Goal: Task Accomplishment & Management: Manage account settings

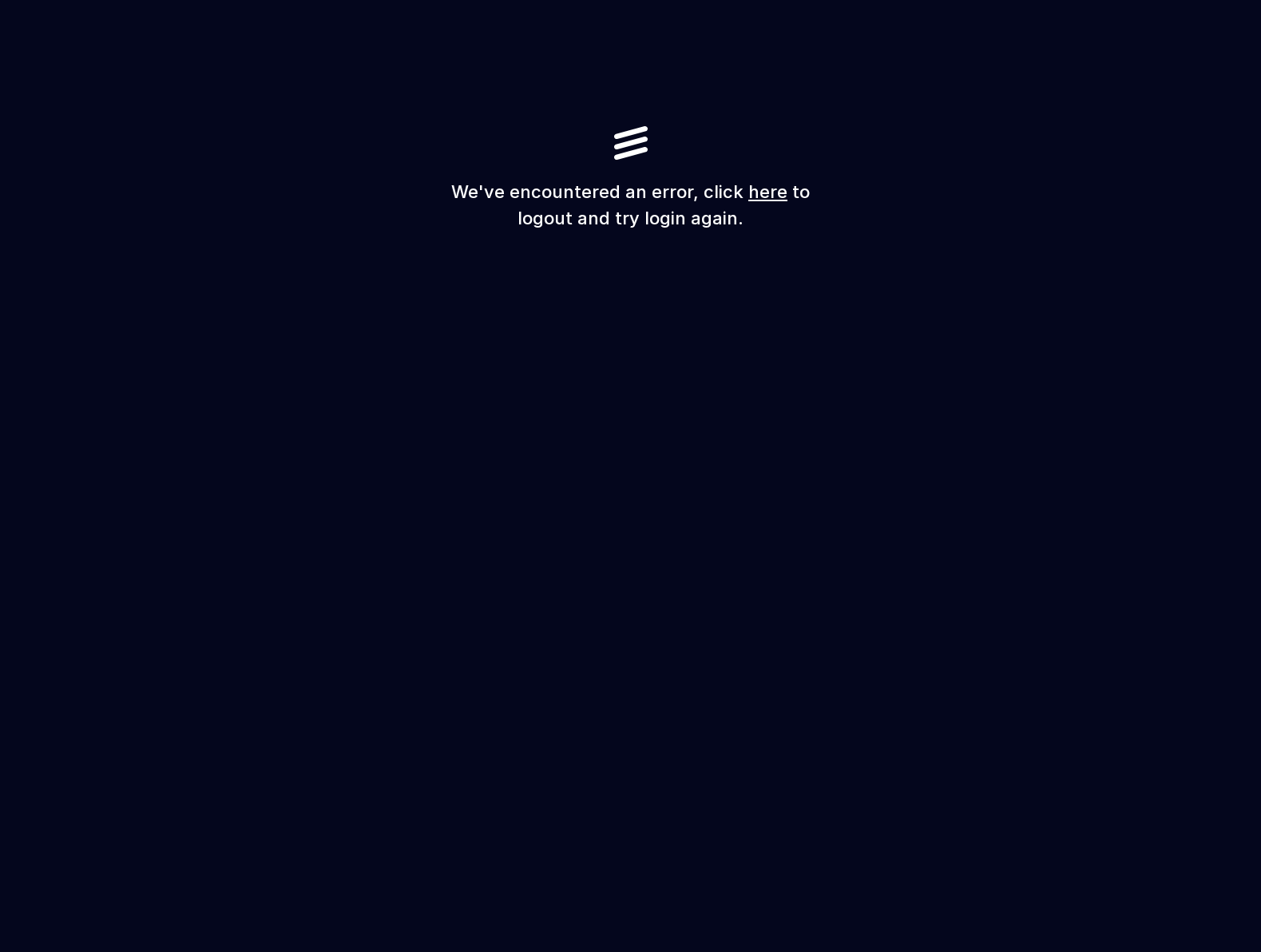
click at [770, 189] on link "here" at bounding box center [767, 191] width 39 height 21
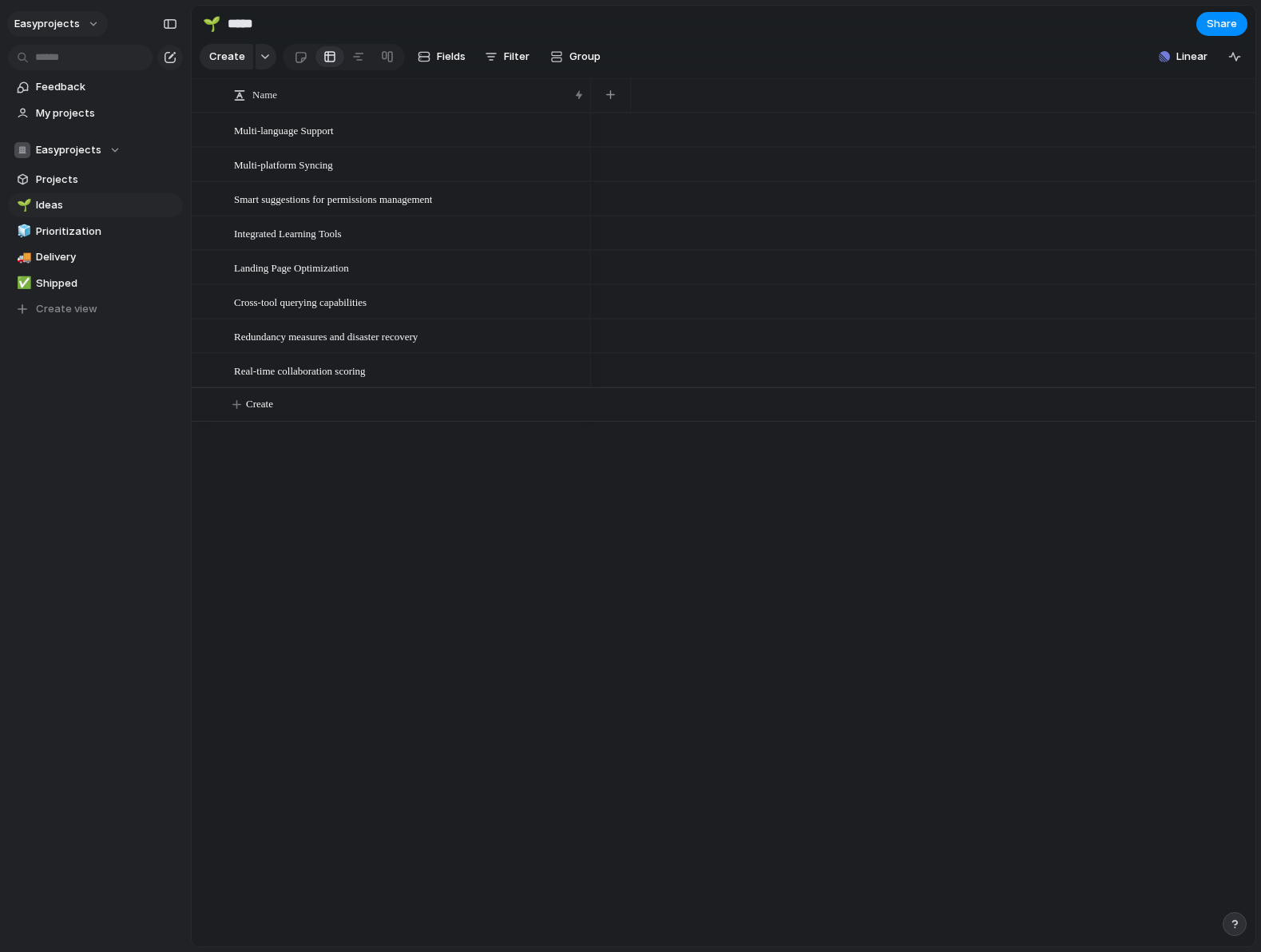
click at [83, 23] on button "easyprojects" at bounding box center [57, 24] width 100 height 25
click at [320, 721] on div "Settings Invite members Change theme Sign out" at bounding box center [630, 476] width 1261 height 952
click at [172, 25] on div "button" at bounding box center [169, 24] width 14 height 11
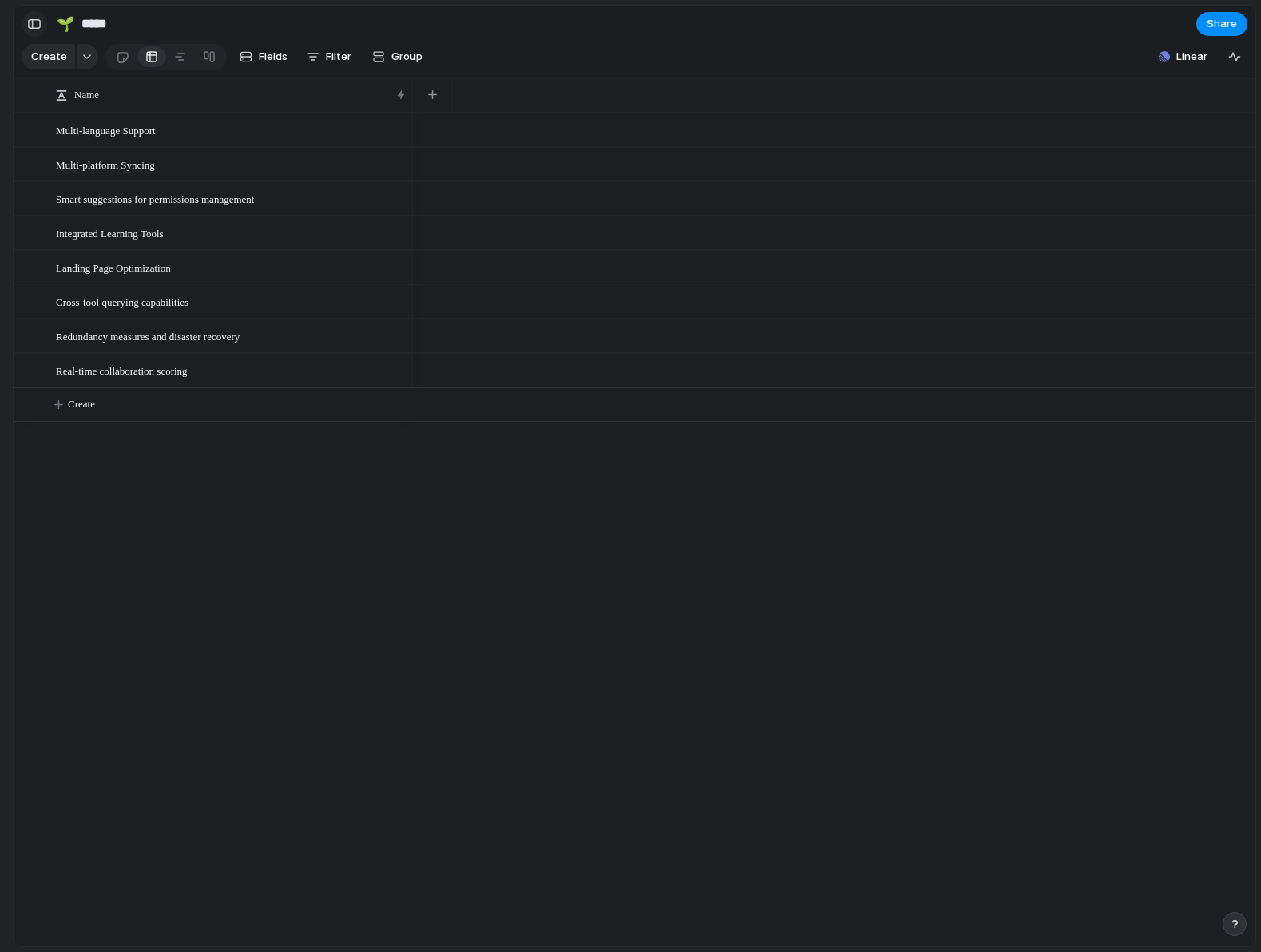
click at [35, 23] on div "button" at bounding box center [34, 24] width 14 height 11
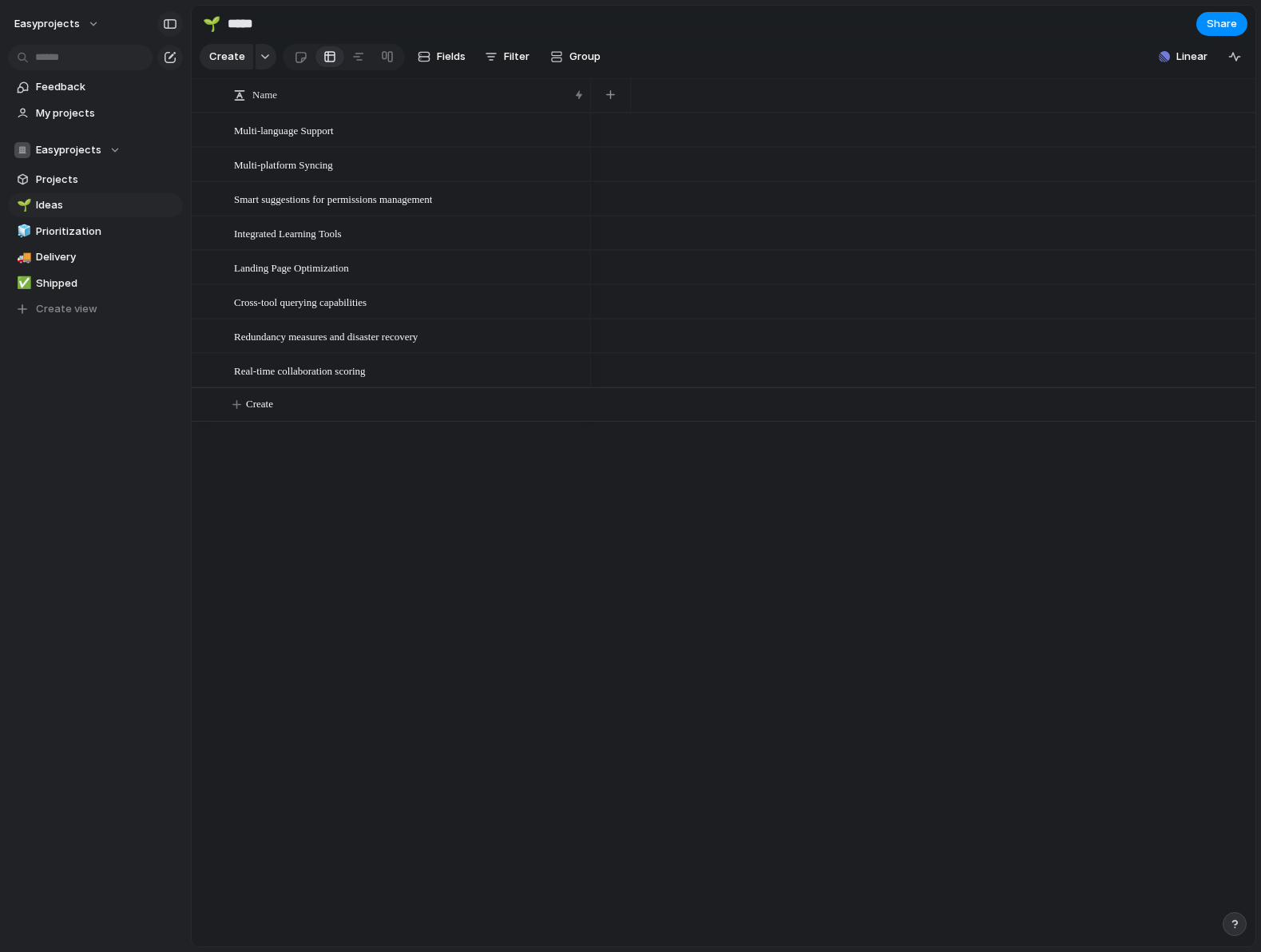
click at [170, 23] on div "button" at bounding box center [169, 24] width 14 height 11
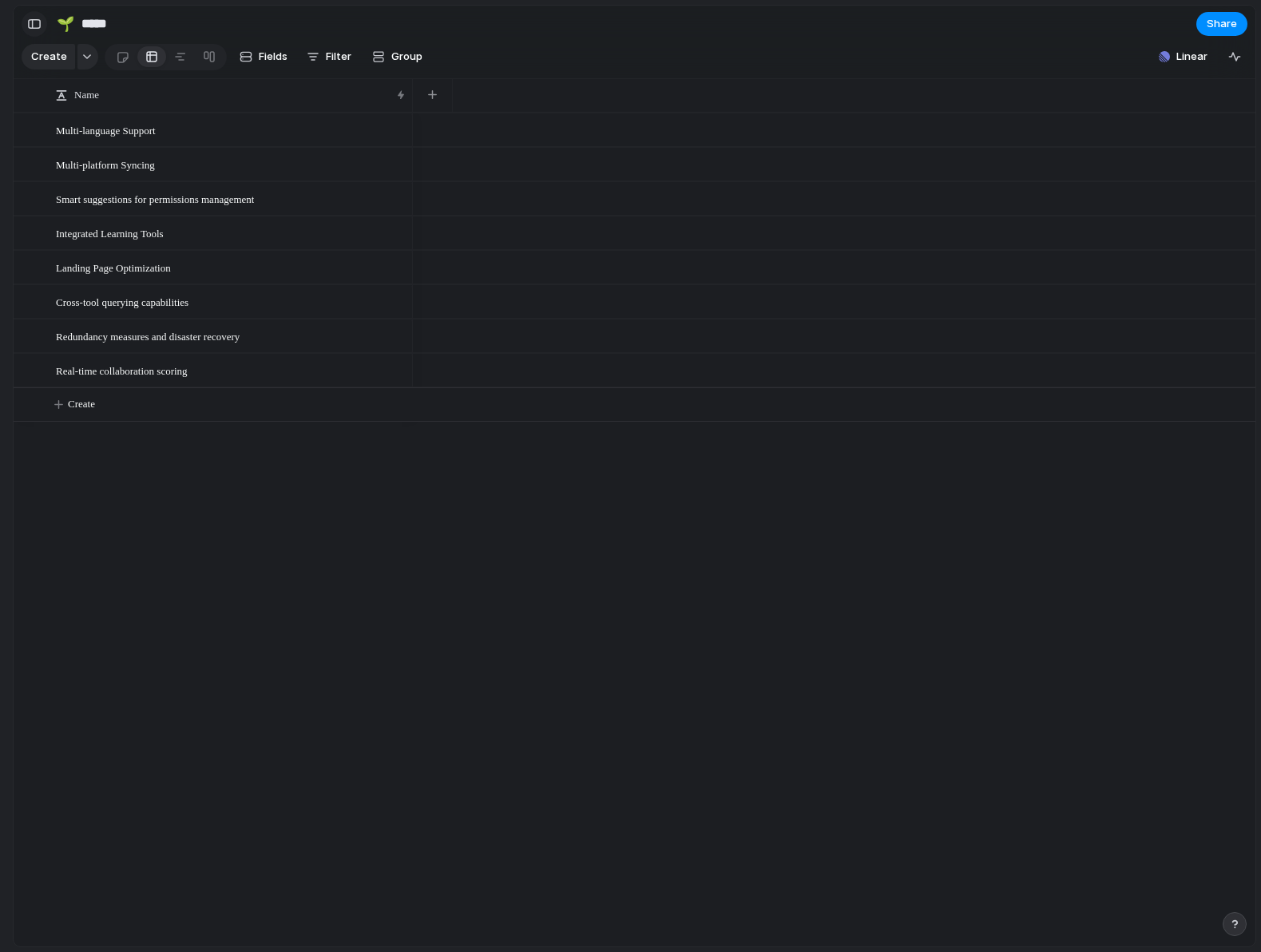
click at [40, 24] on div "button" at bounding box center [34, 24] width 14 height 11
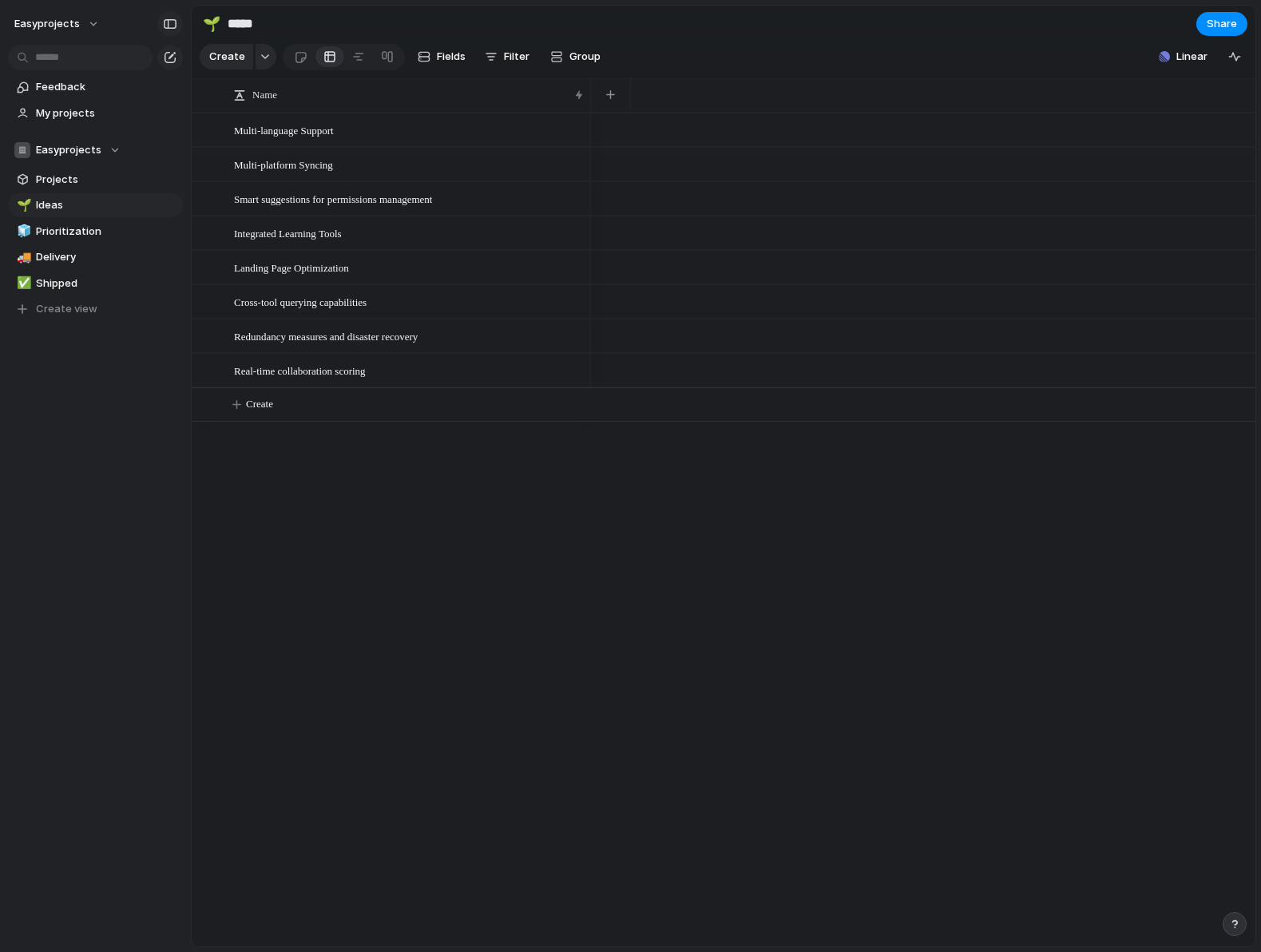
click at [165, 25] on div "button" at bounding box center [169, 24] width 14 height 11
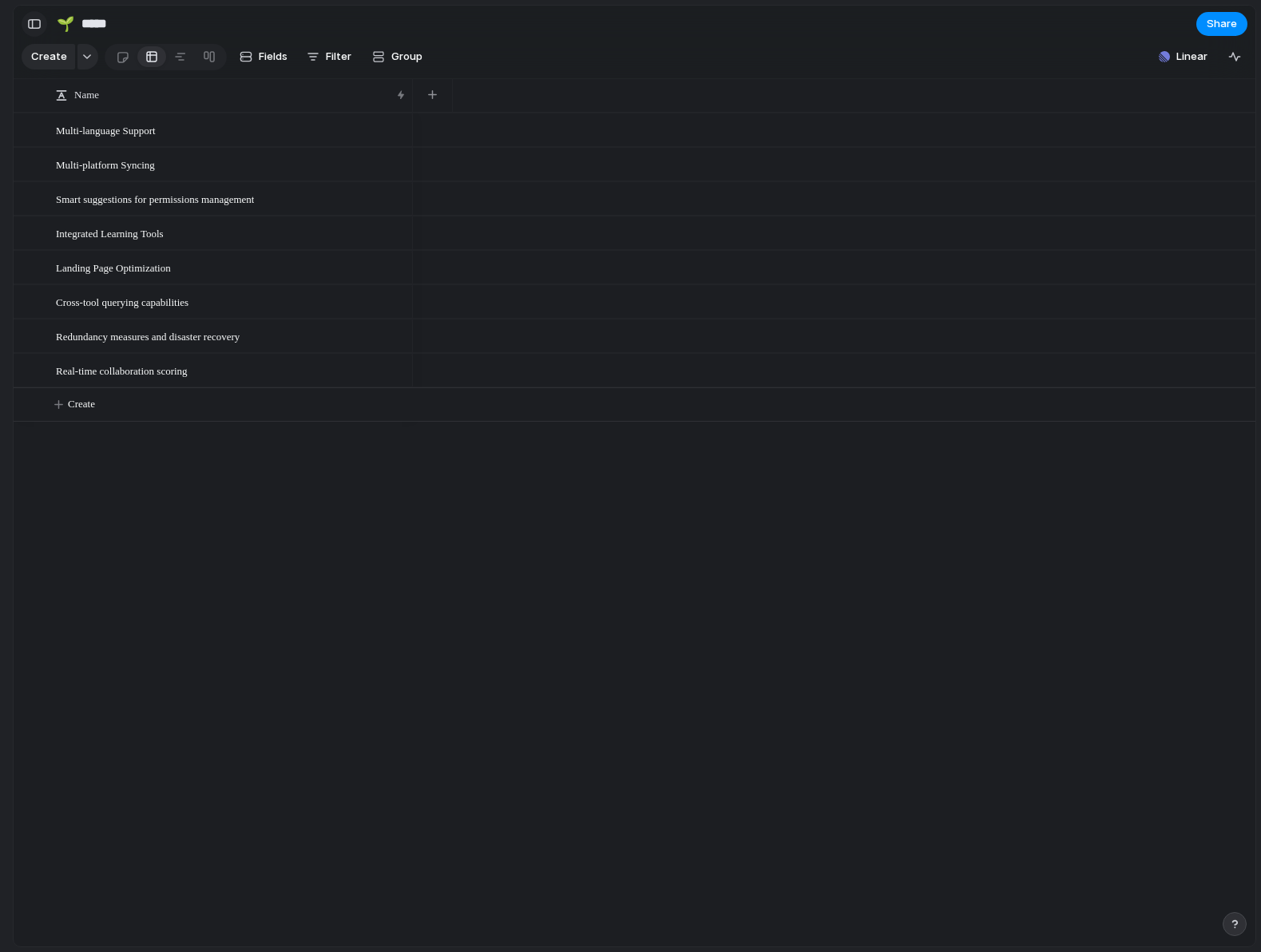
click at [39, 23] on div "button" at bounding box center [34, 24] width 14 height 11
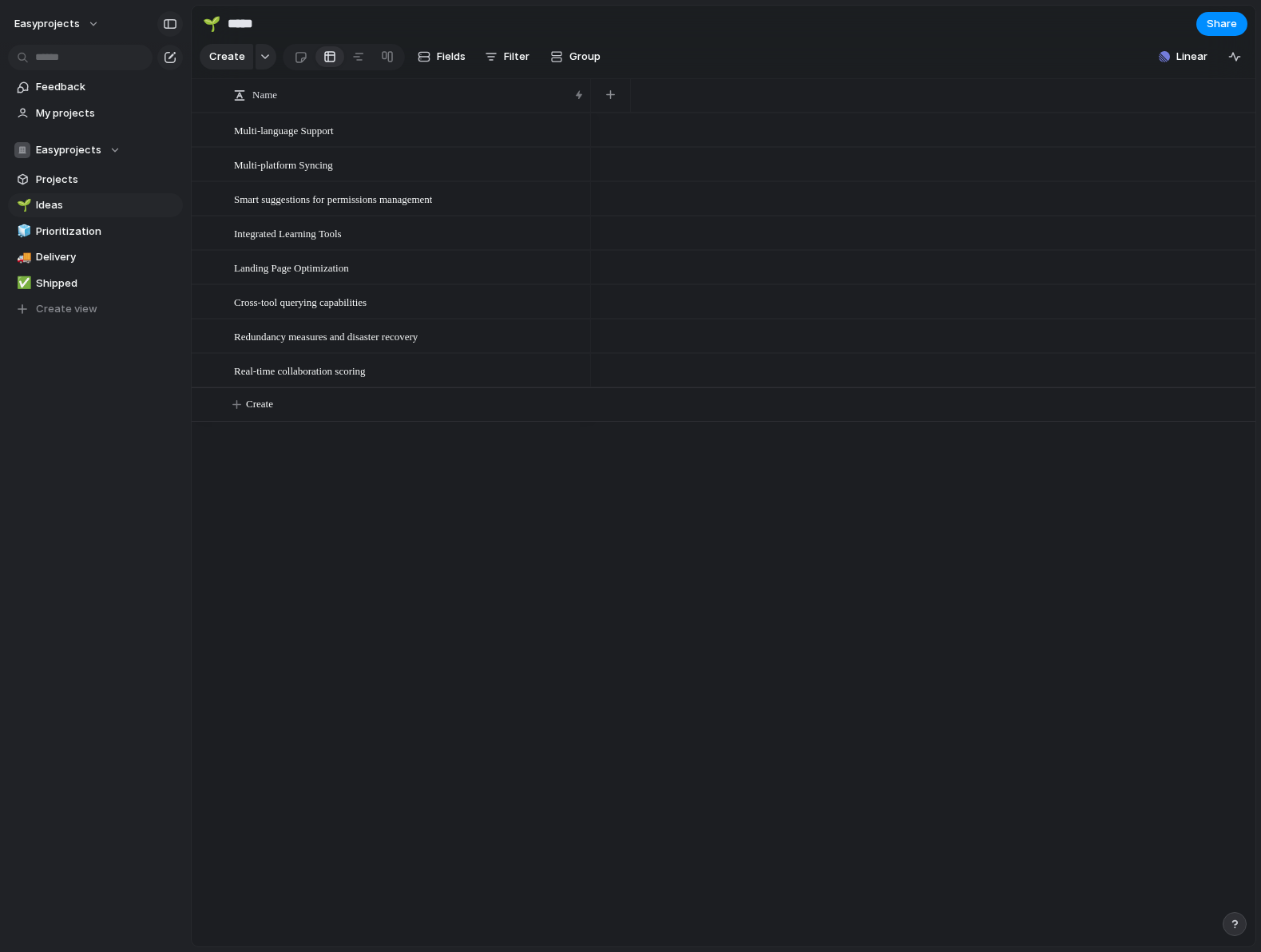
click at [159, 25] on button "button" at bounding box center [170, 24] width 25 height 25
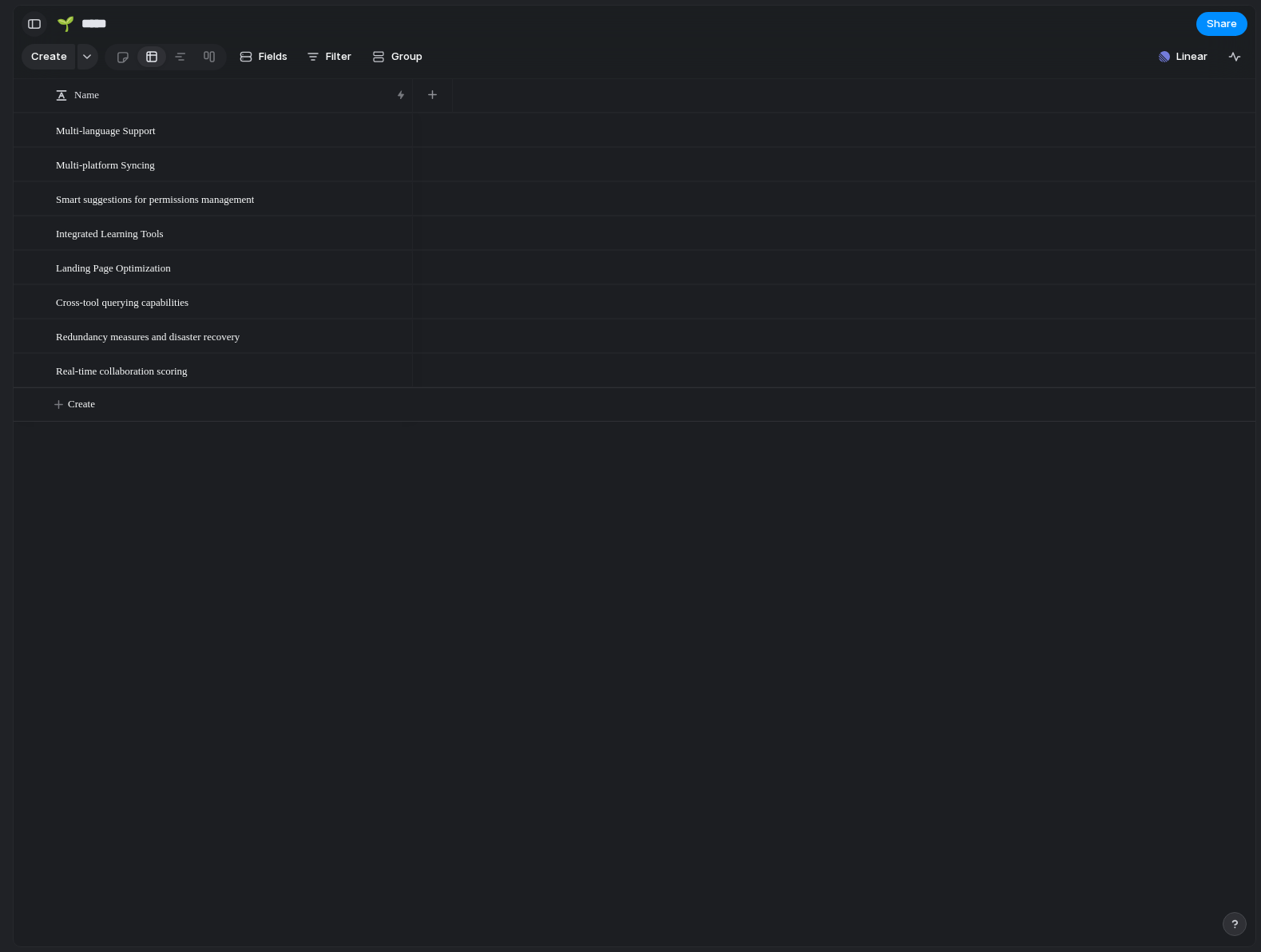
click at [35, 21] on div "button" at bounding box center [34, 24] width 14 height 11
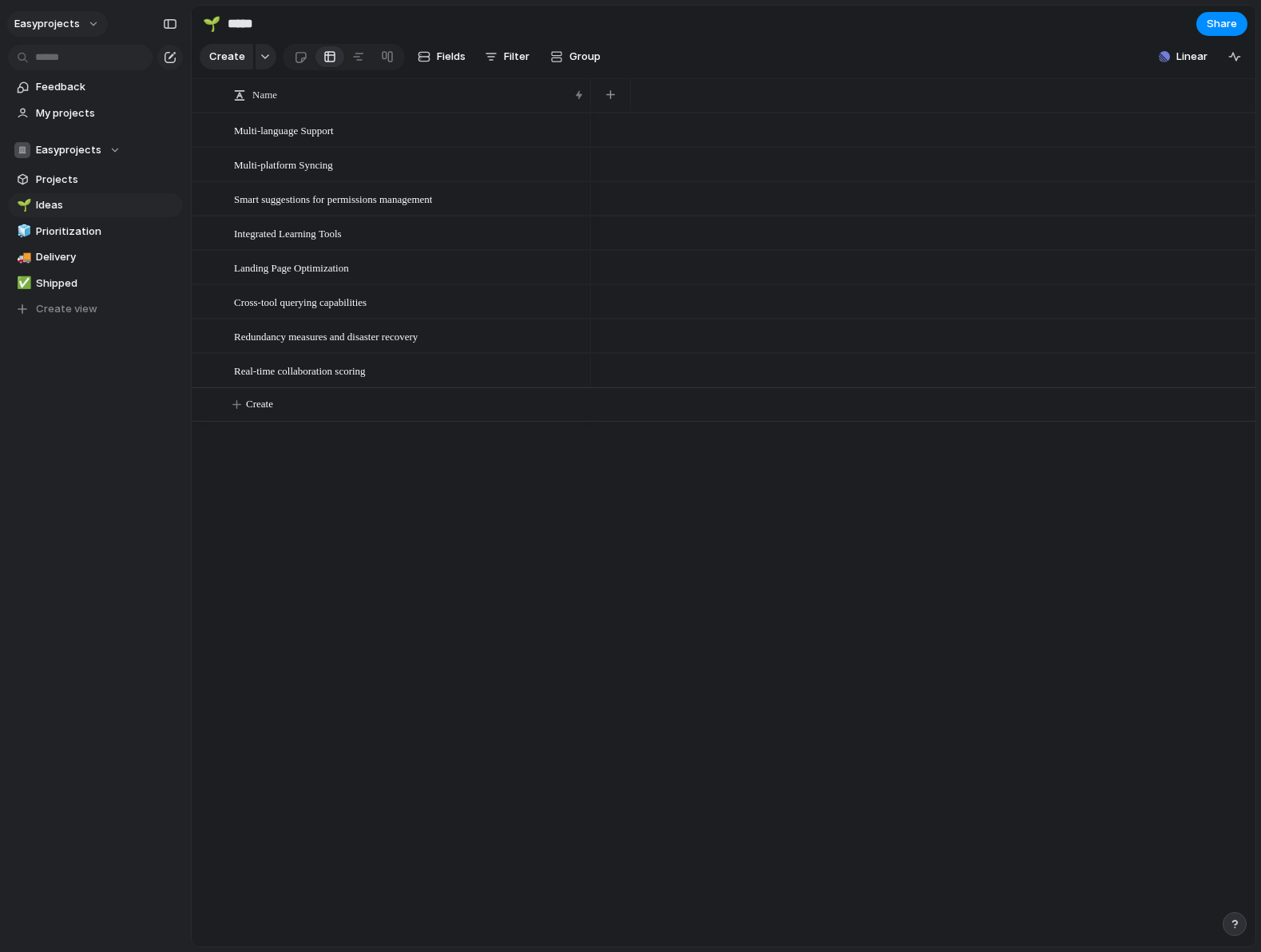
click at [88, 21] on button "easyprojects" at bounding box center [57, 24] width 100 height 25
click at [66, 57] on span "Settings" at bounding box center [59, 60] width 44 height 16
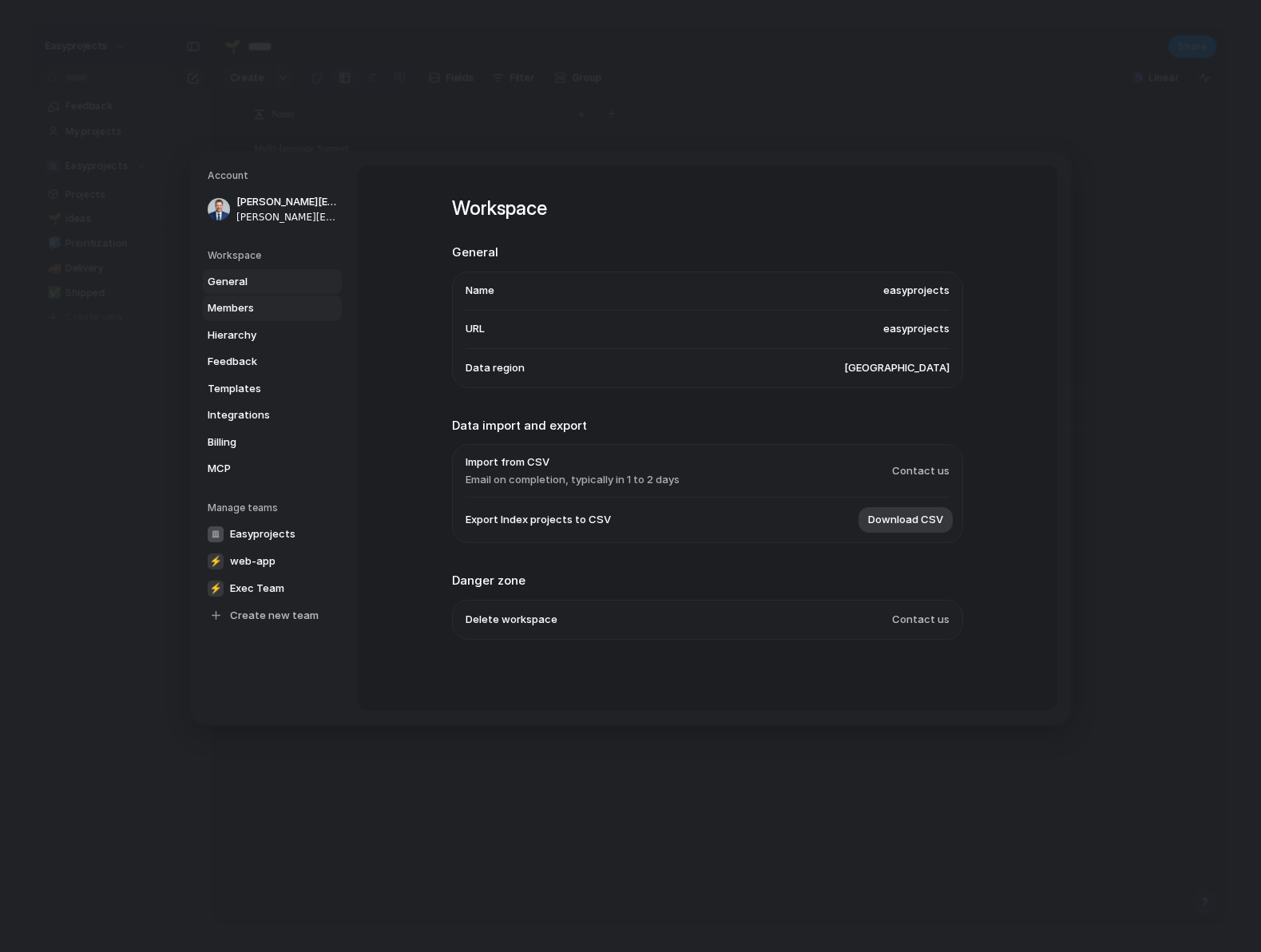
click at [264, 309] on span "Members" at bounding box center [258, 308] width 102 height 16
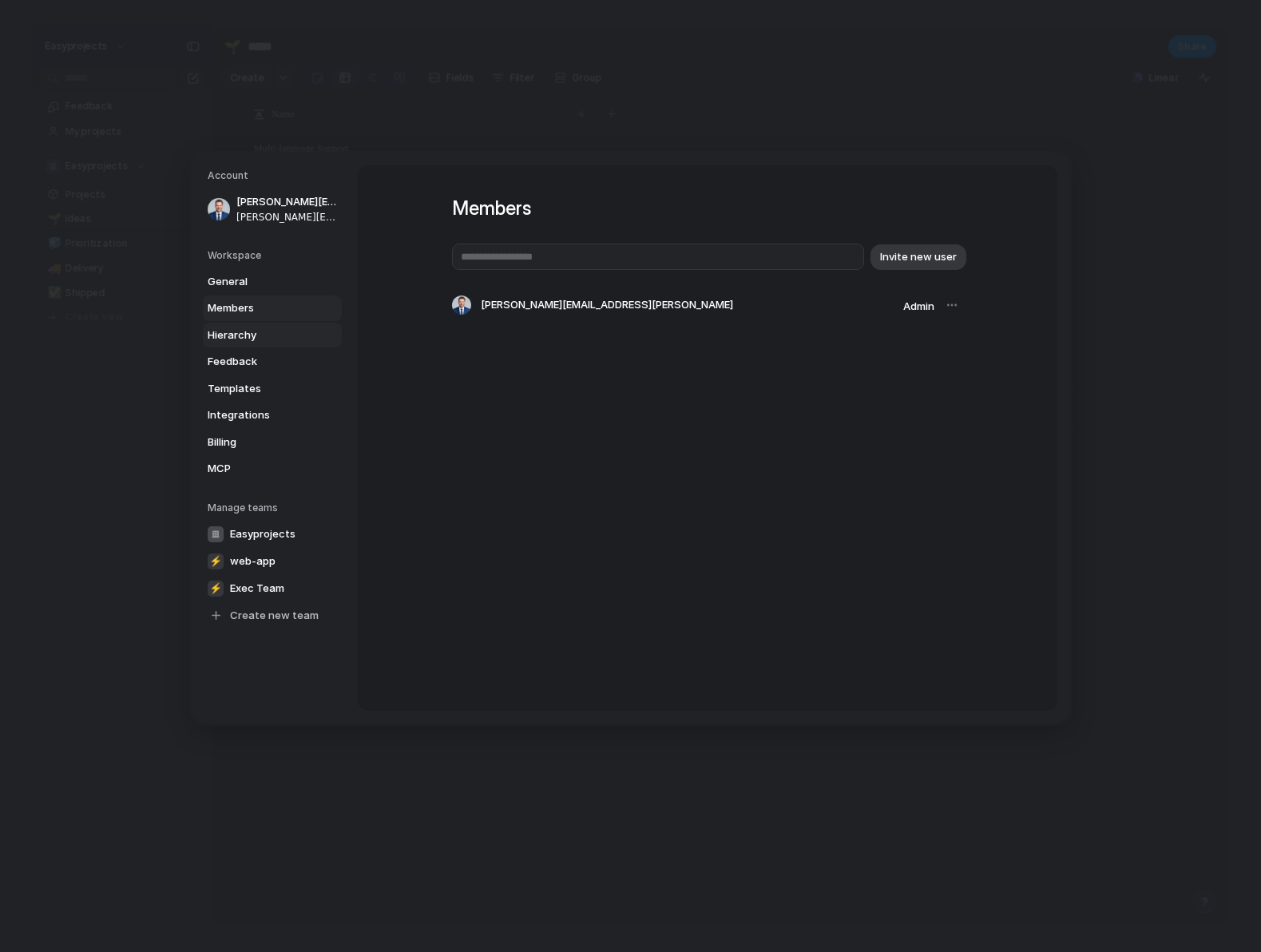
click at [255, 332] on span "Hierarchy" at bounding box center [258, 334] width 102 height 16
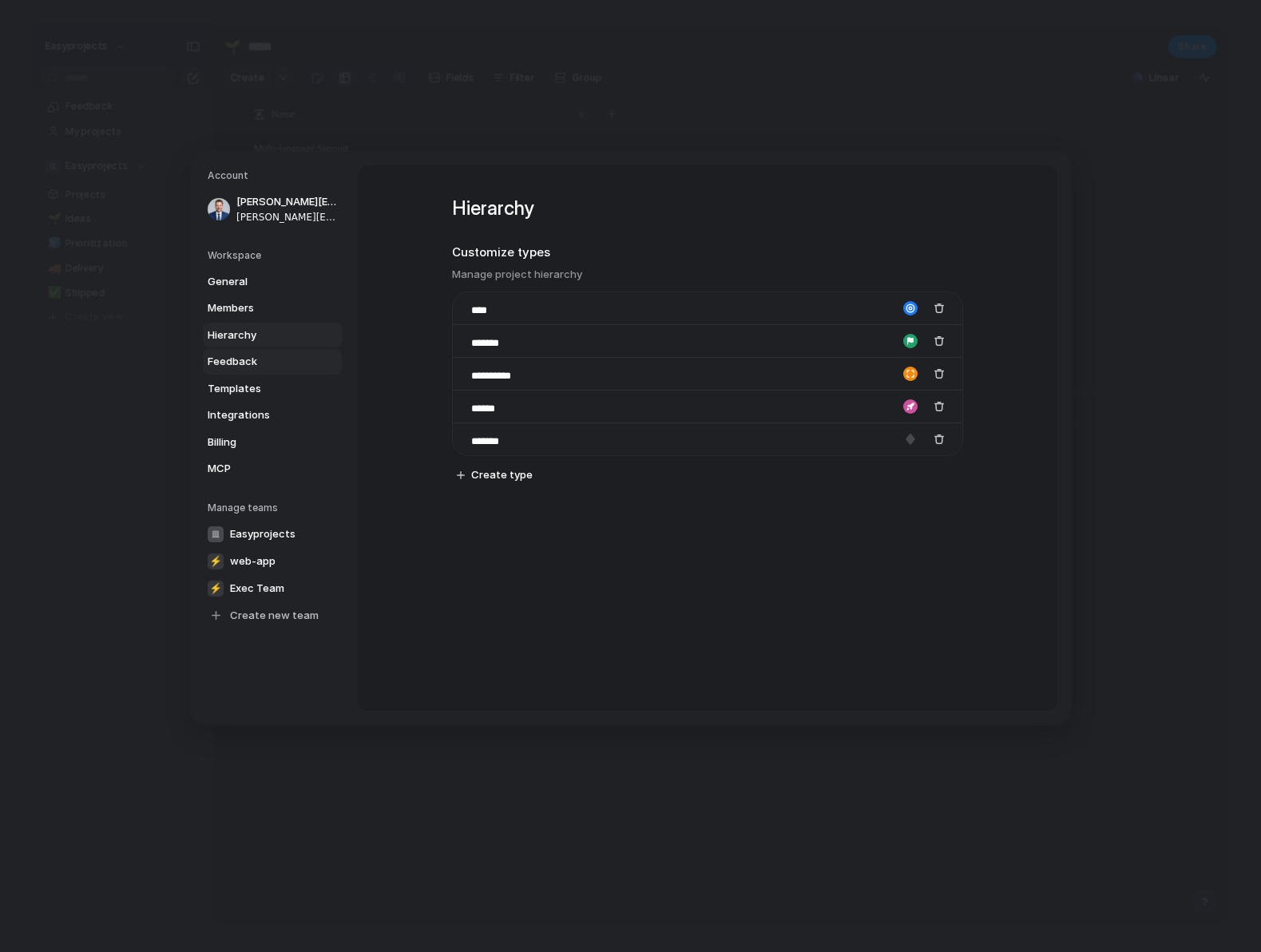
click at [258, 361] on span "Feedback" at bounding box center [258, 361] width 102 height 16
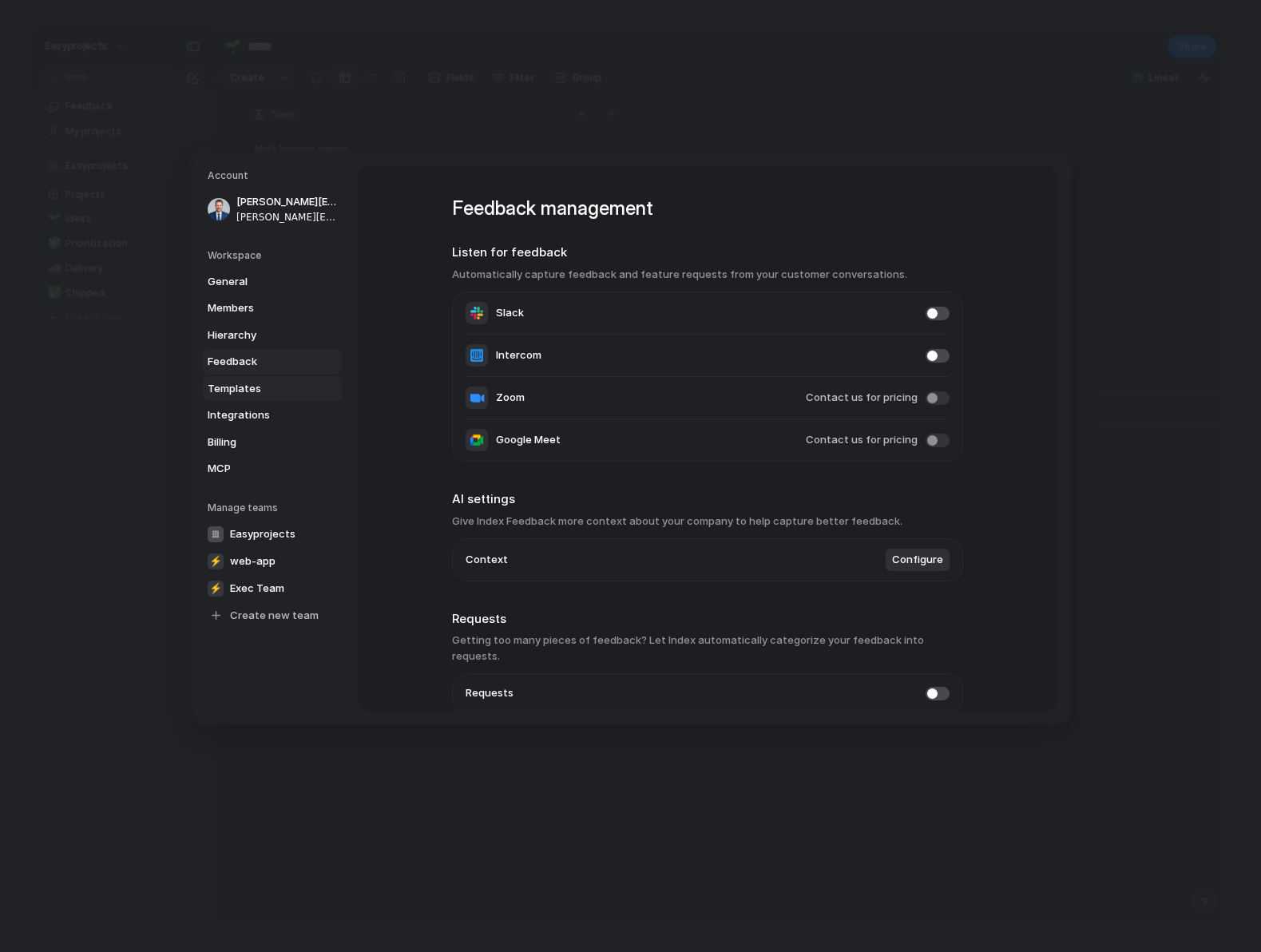
click at [264, 383] on span "Templates" at bounding box center [258, 388] width 102 height 16
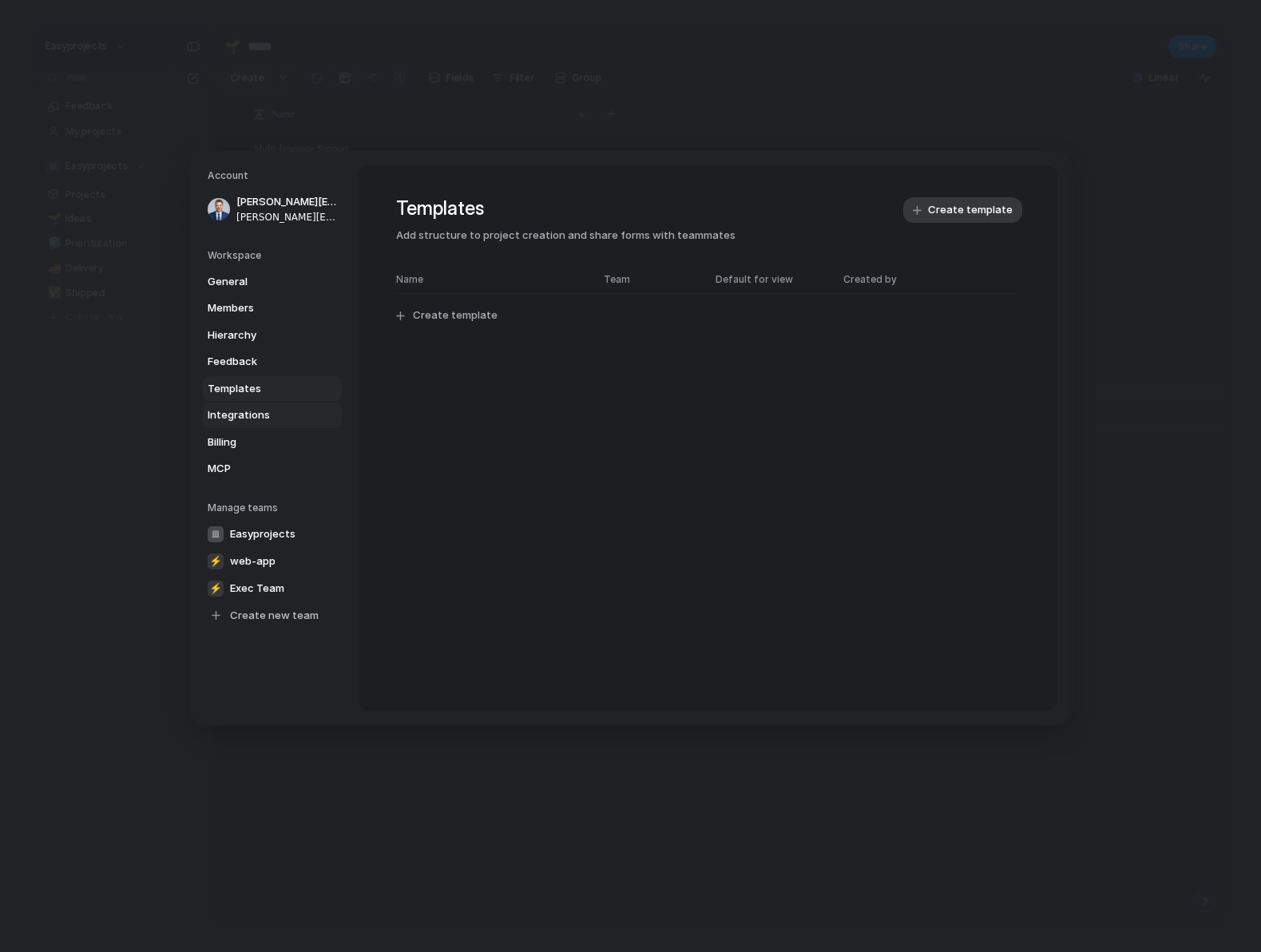
click at [257, 410] on span "Integrations" at bounding box center [258, 415] width 102 height 16
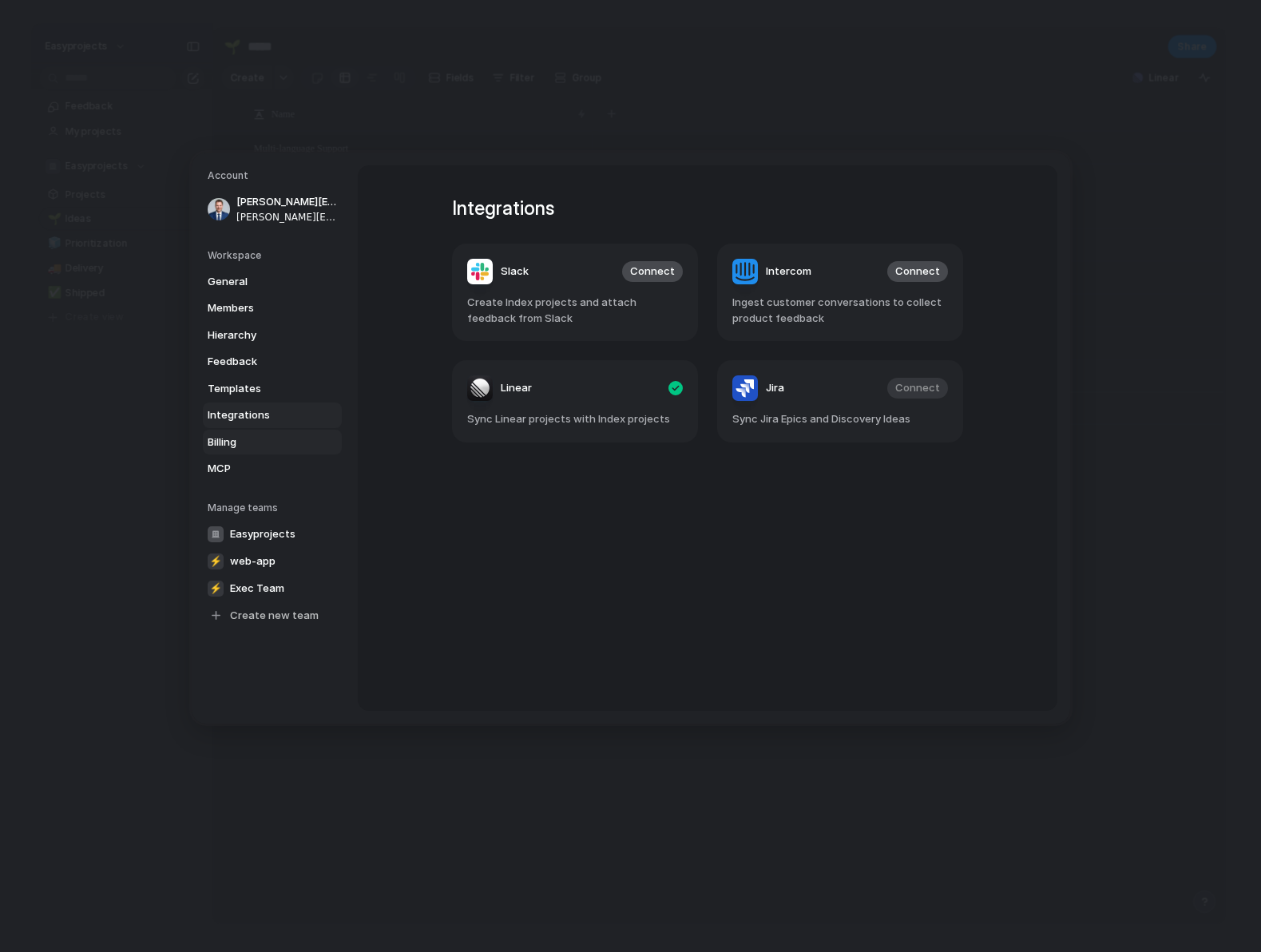
click at [281, 448] on span "Billing" at bounding box center [258, 441] width 102 height 16
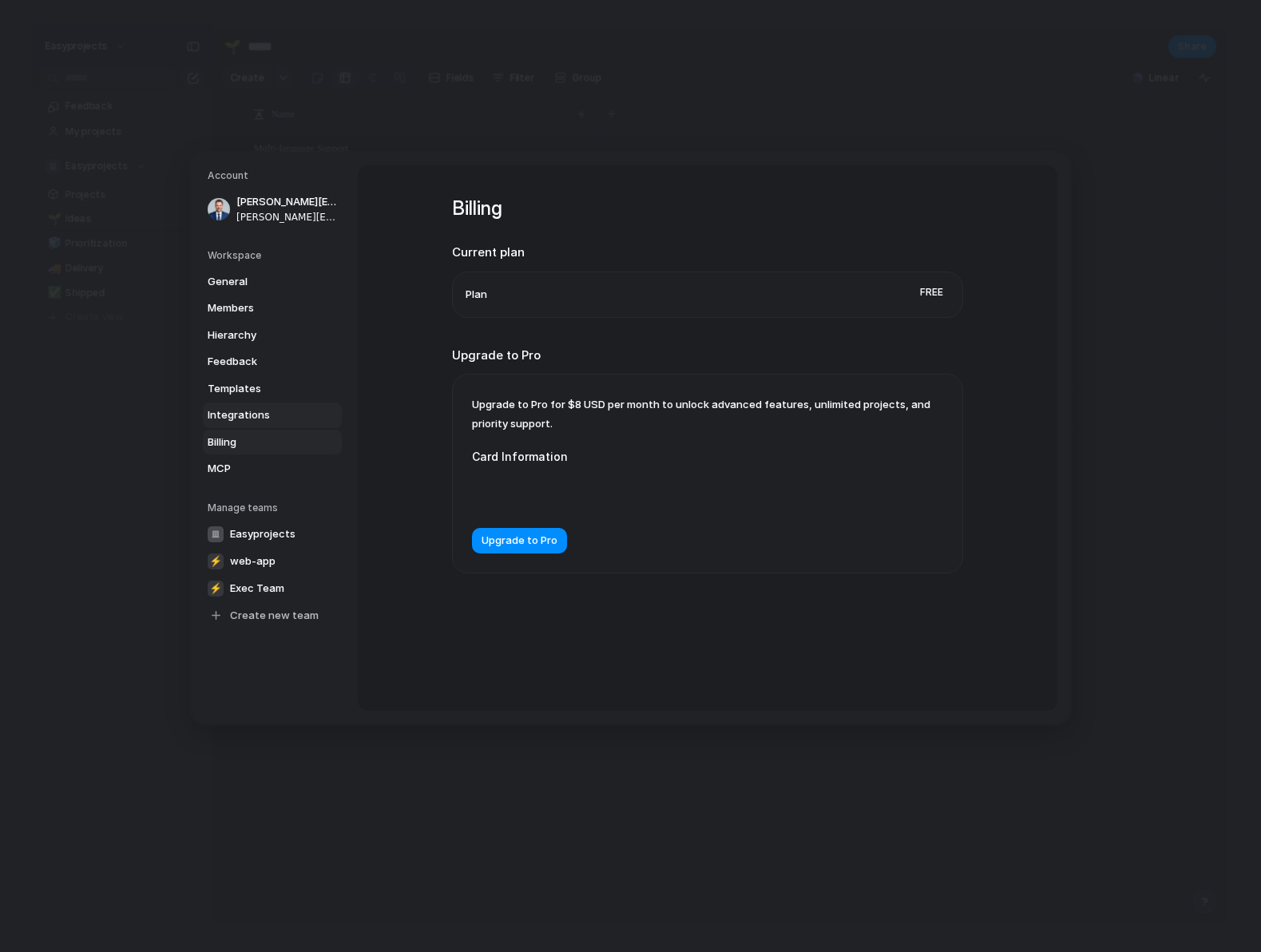
click at [299, 420] on span "Integrations" at bounding box center [258, 415] width 102 height 16
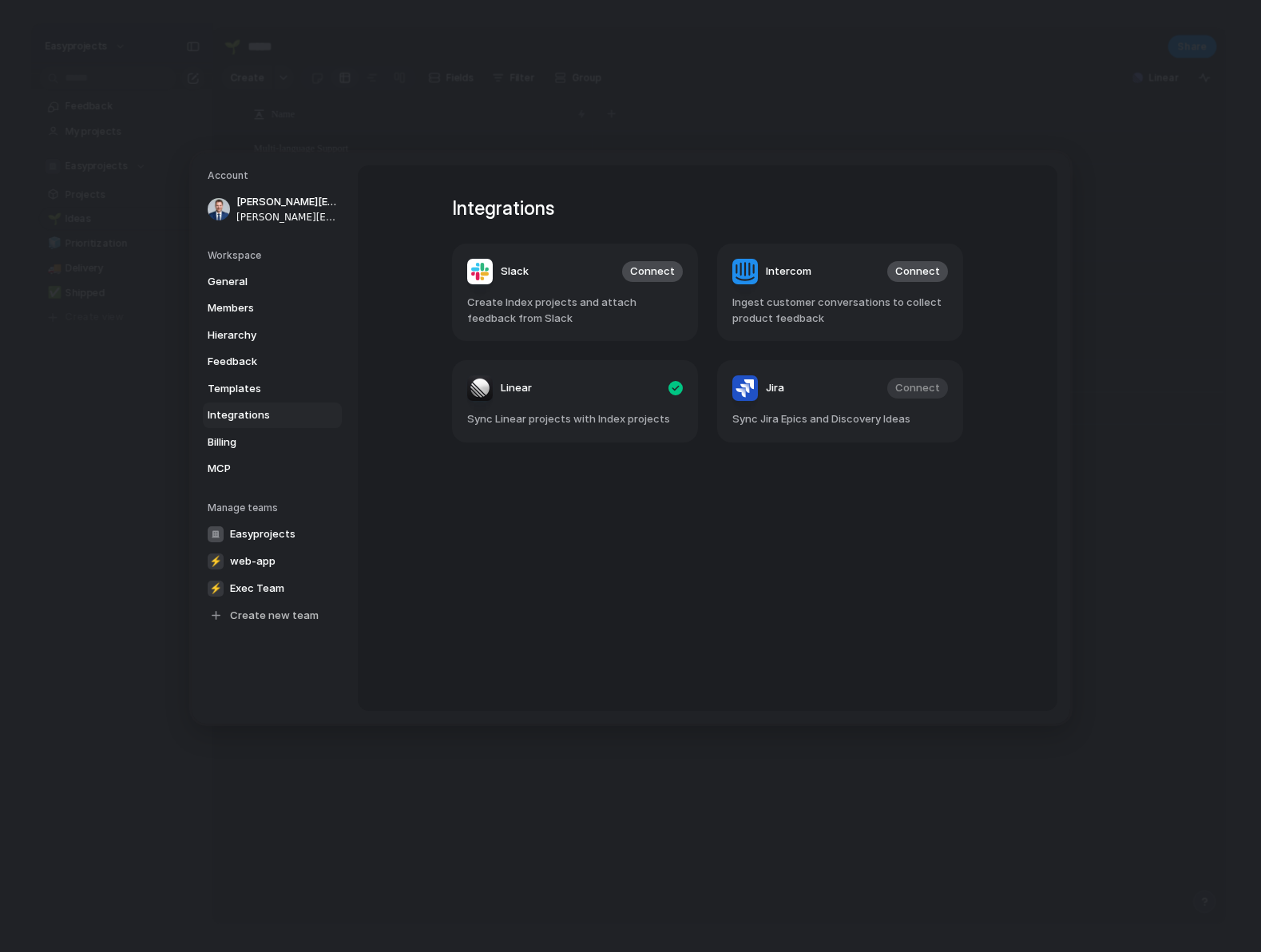
click at [285, 182] on h5 "Account" at bounding box center [274, 175] width 134 height 14
click at [275, 218] on span "[PERSON_NAME][EMAIL_ADDRESS][PERSON_NAME]" at bounding box center [287, 216] width 102 height 14
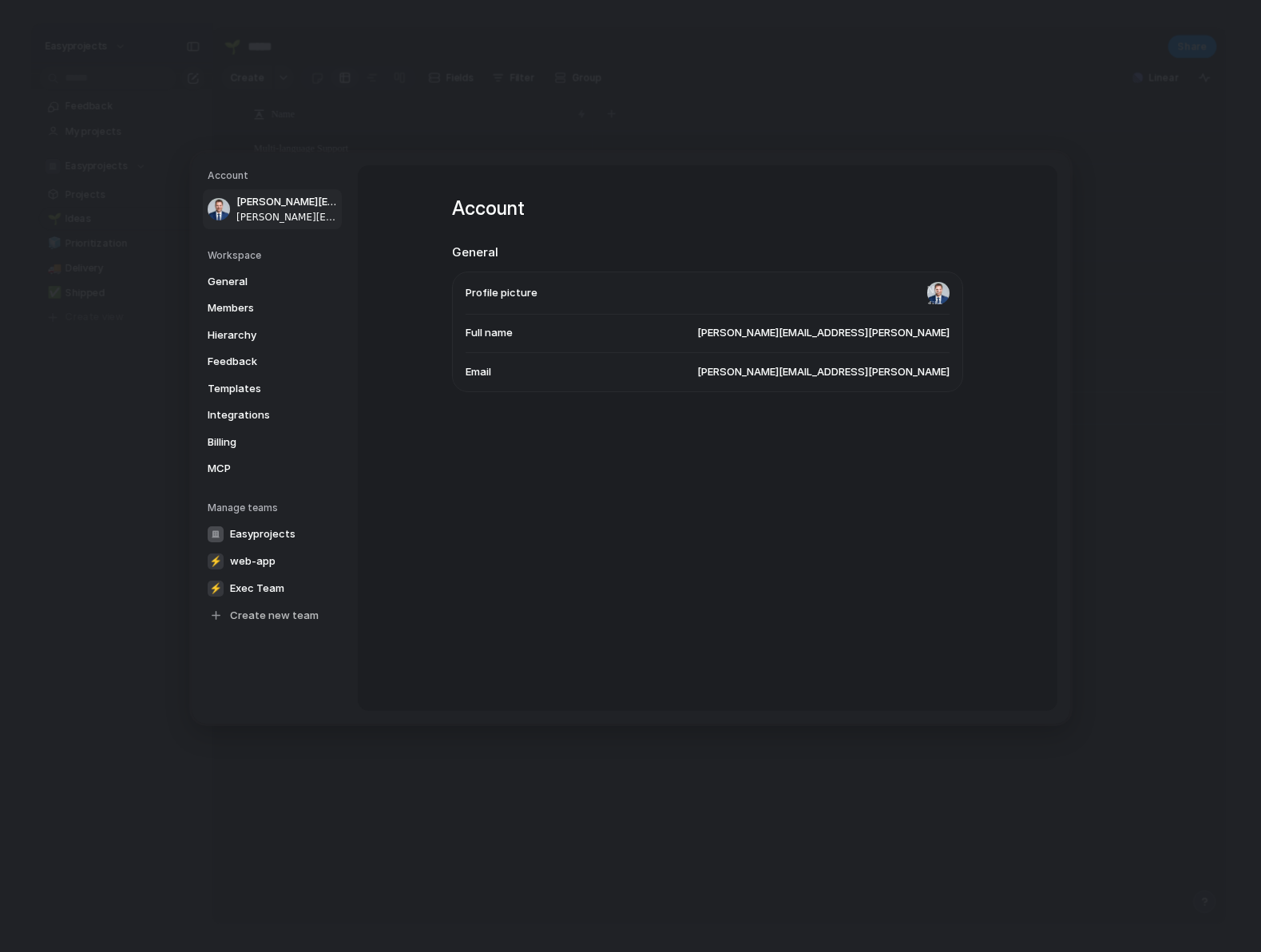
click at [513, 286] on span "Profile picture" at bounding box center [501, 292] width 72 height 16
click at [243, 285] on span "General" at bounding box center [258, 281] width 102 height 16
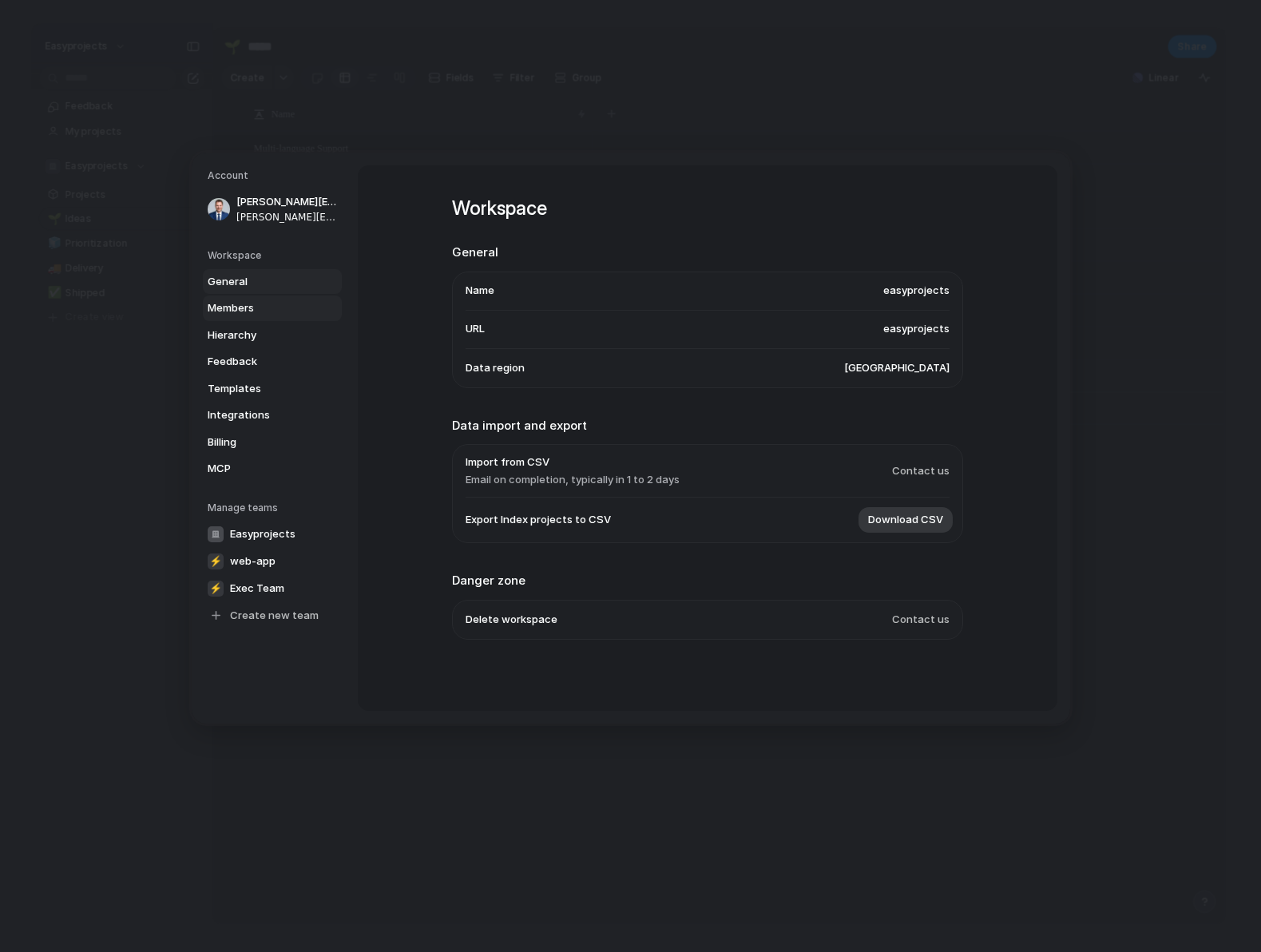
click at [269, 304] on span "Members" at bounding box center [258, 308] width 102 height 16
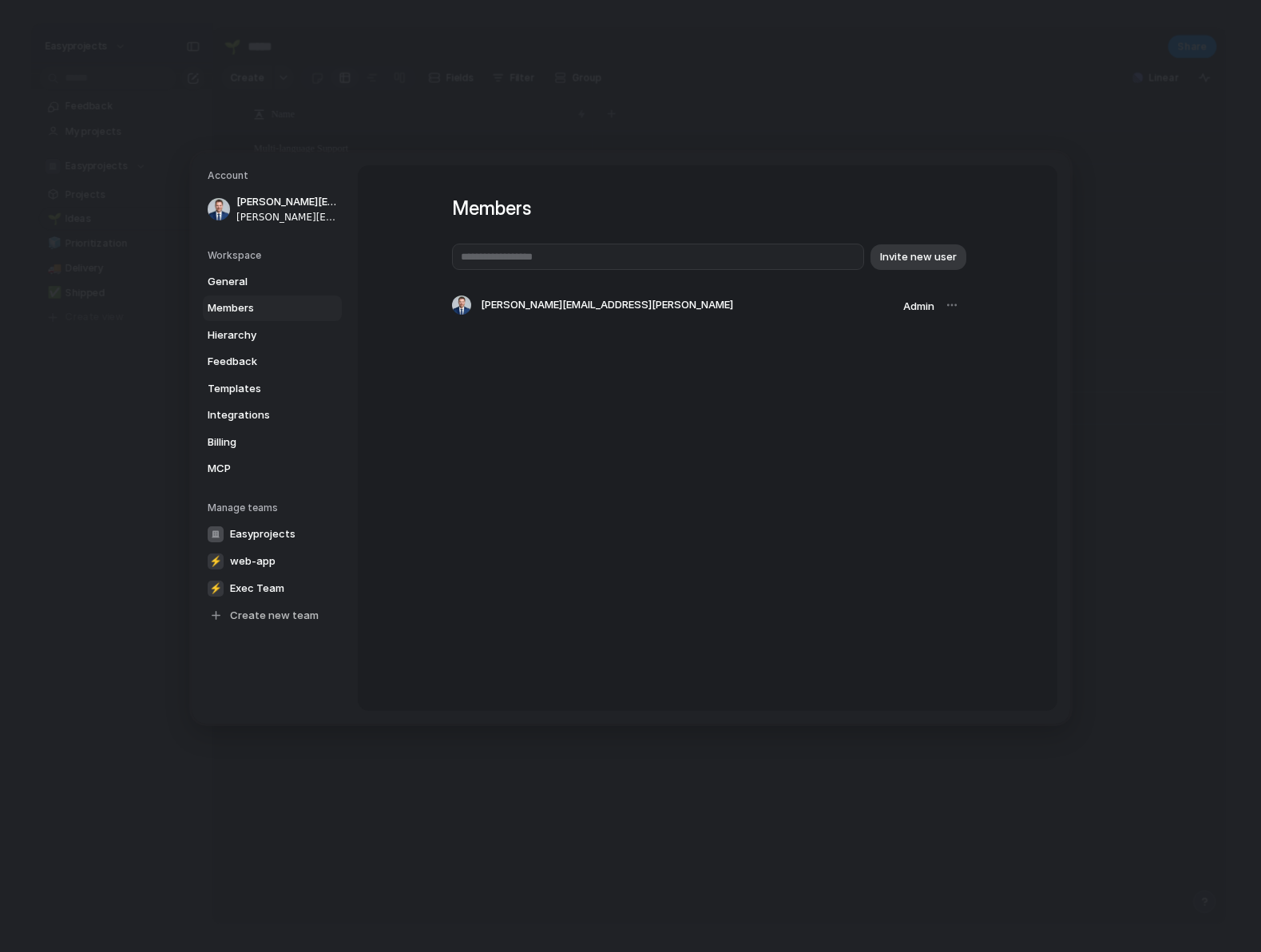
click at [948, 308] on div at bounding box center [952, 305] width 23 height 23
click at [918, 306] on span "Admin" at bounding box center [918, 306] width 31 height 13
click at [272, 338] on span "Hierarchy" at bounding box center [258, 334] width 102 height 16
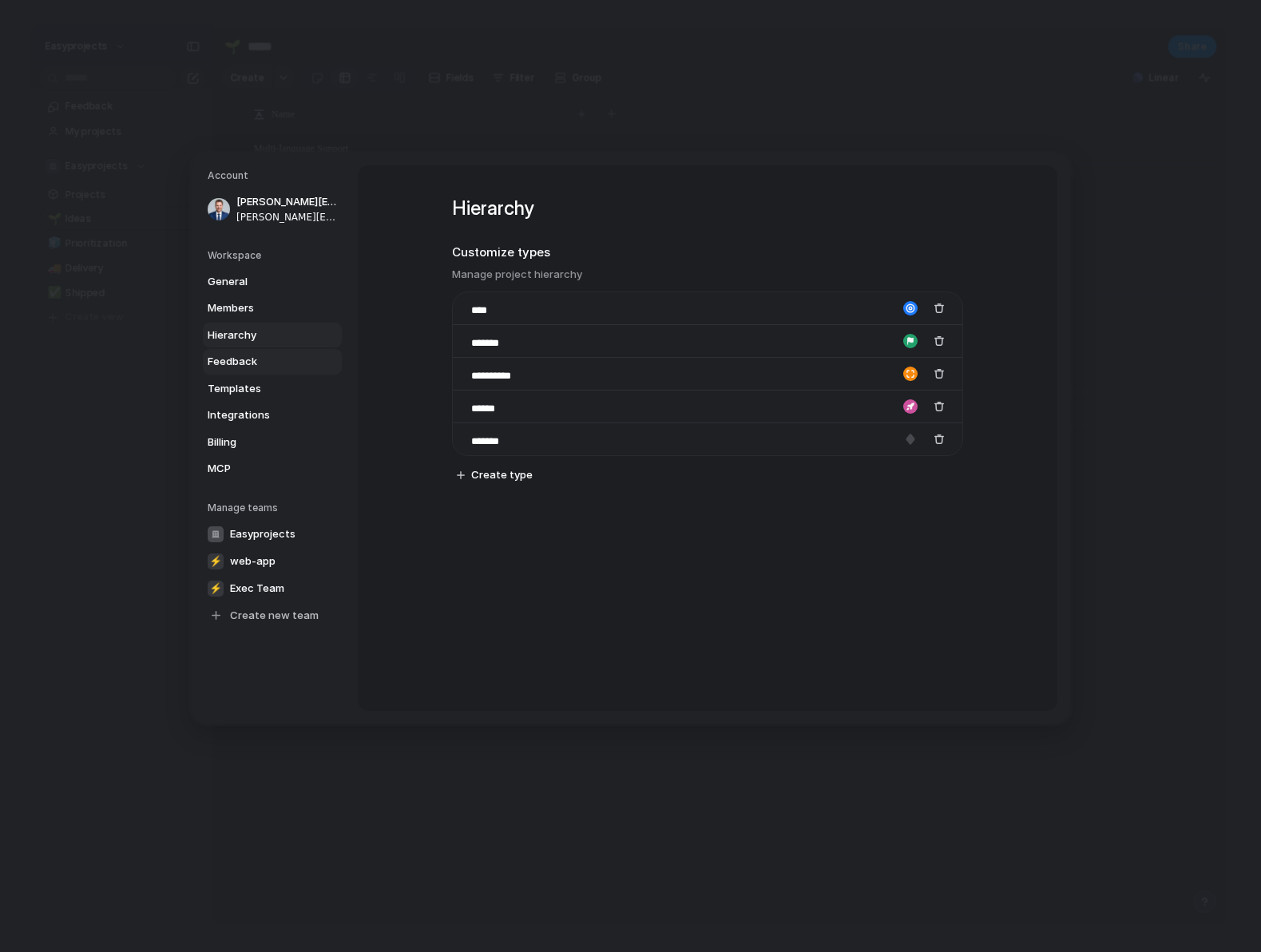
click at [266, 364] on span "Feedback" at bounding box center [258, 361] width 102 height 16
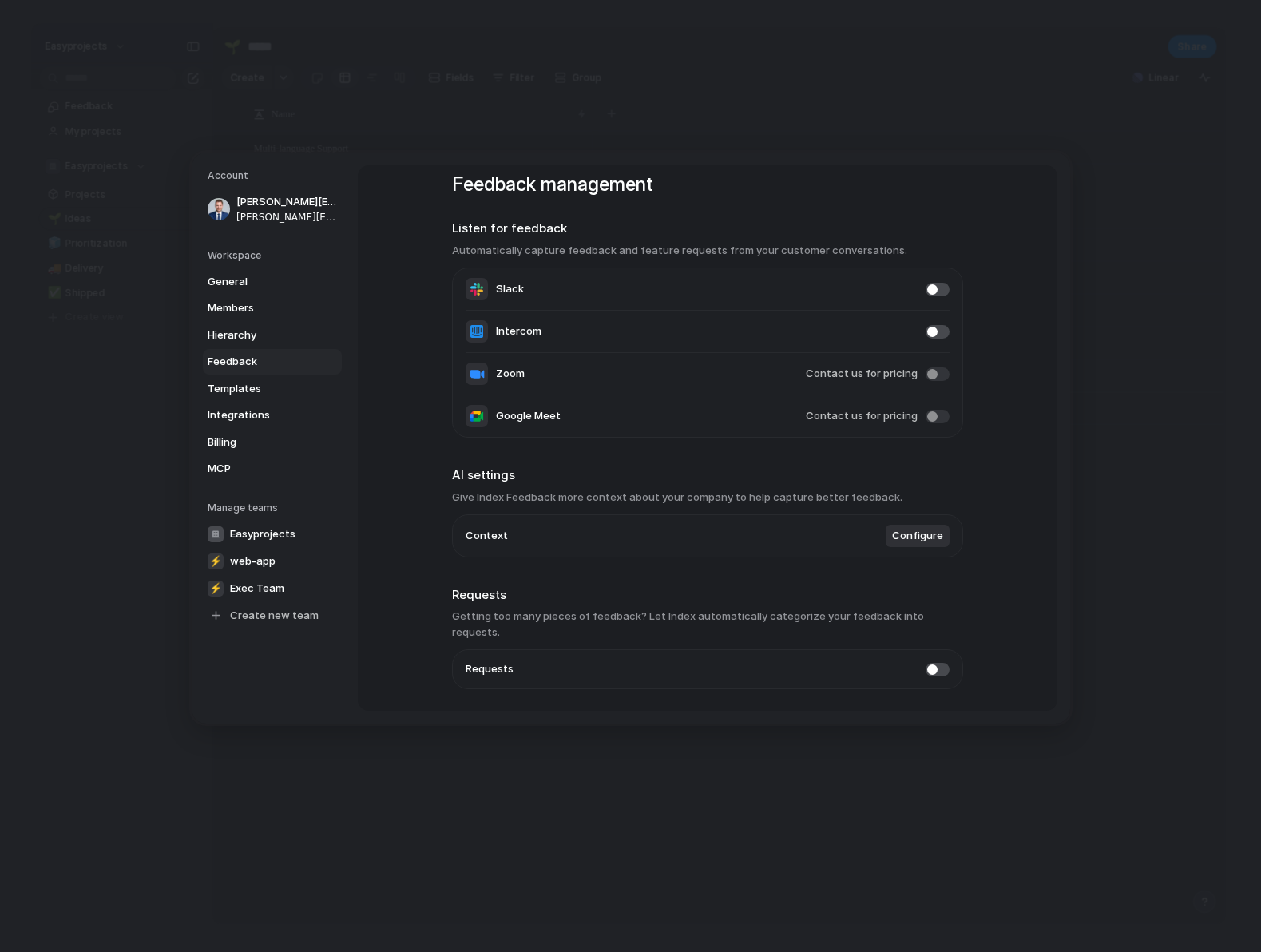
scroll to position [45, 0]
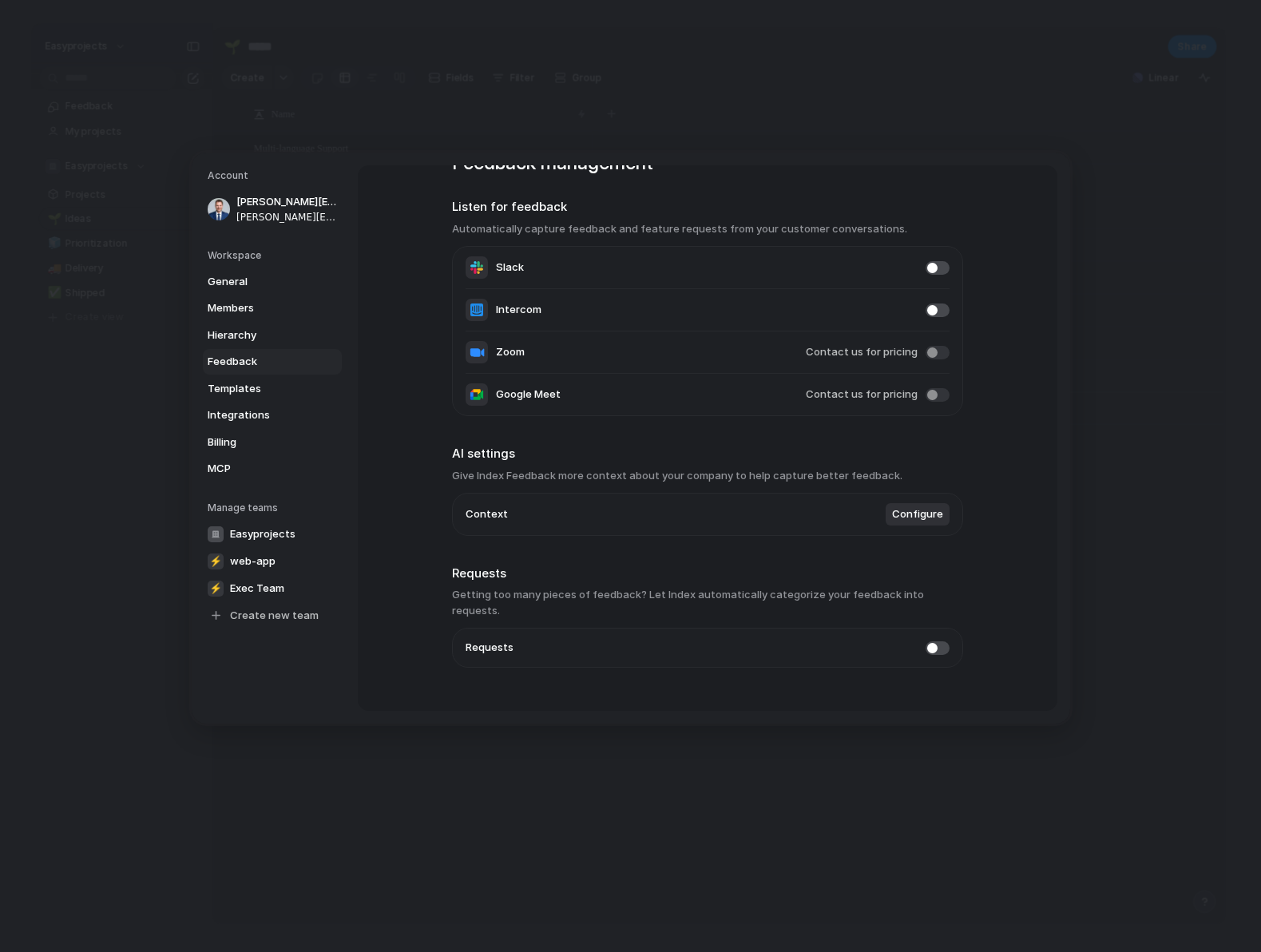
click at [900, 512] on span "Configure" at bounding box center [917, 514] width 51 height 16
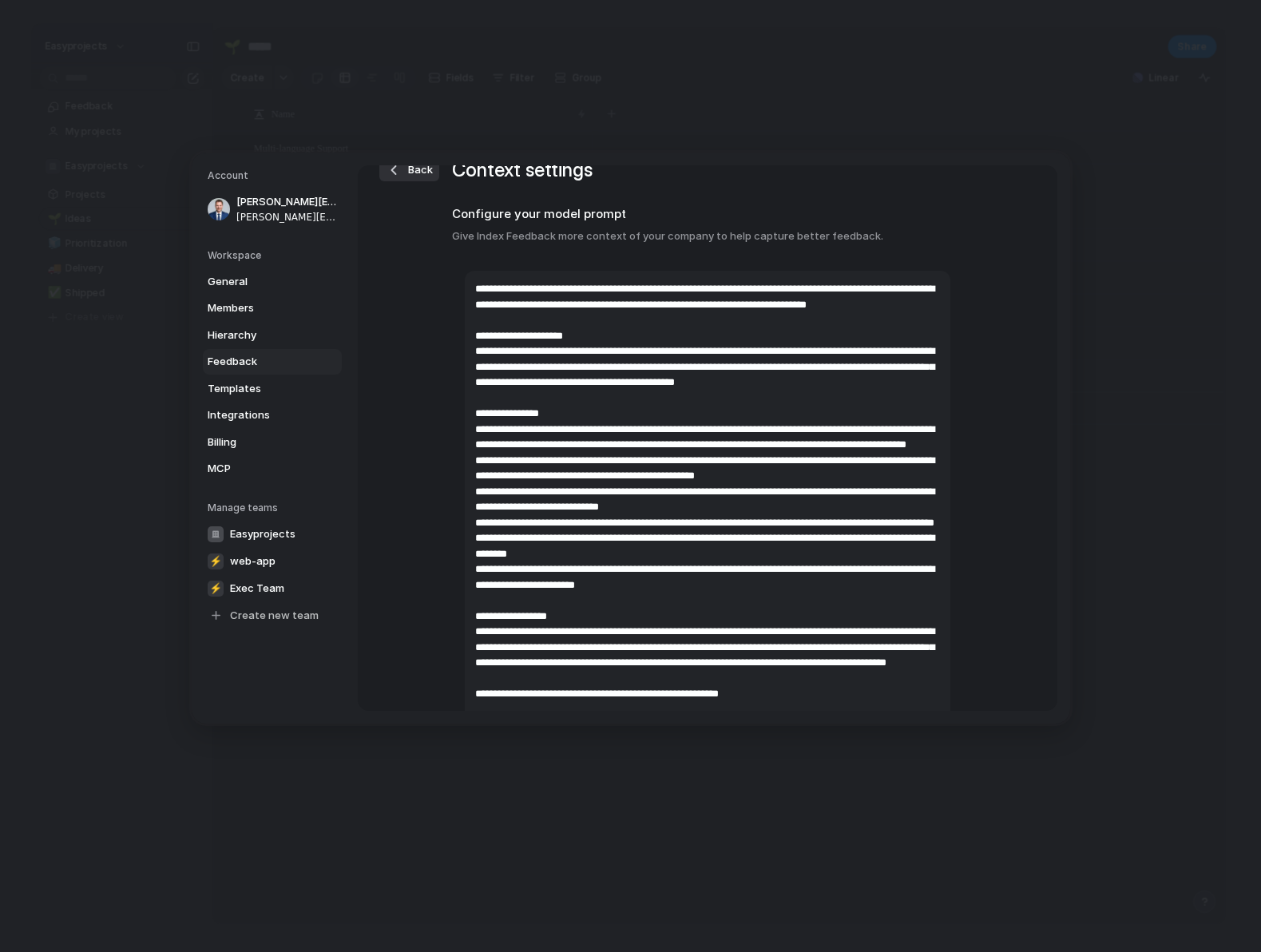
scroll to position [4, 0]
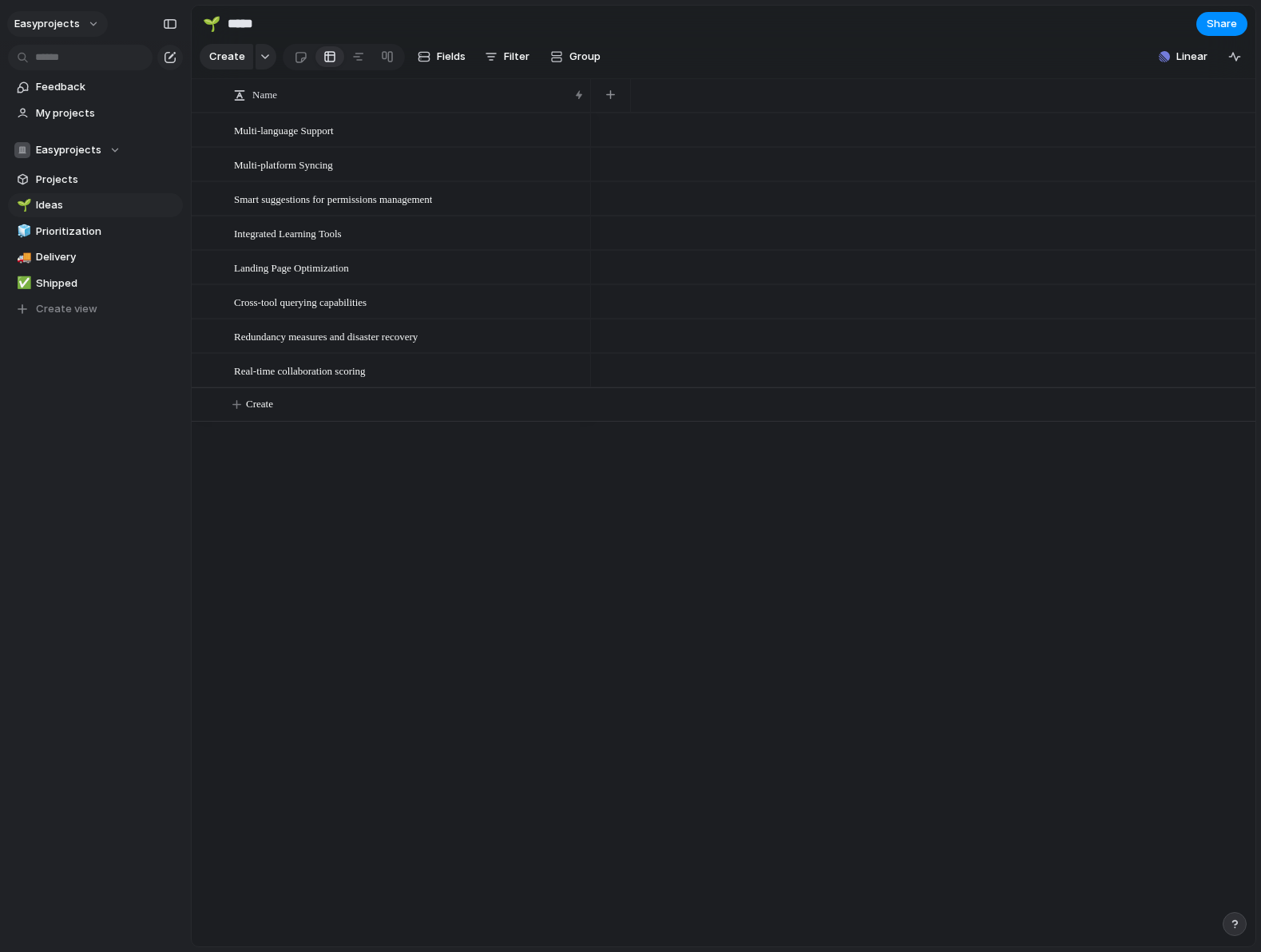
click at [88, 26] on button "easyprojects" at bounding box center [57, 24] width 100 height 25
click at [89, 59] on li "Settings" at bounding box center [77, 60] width 132 height 25
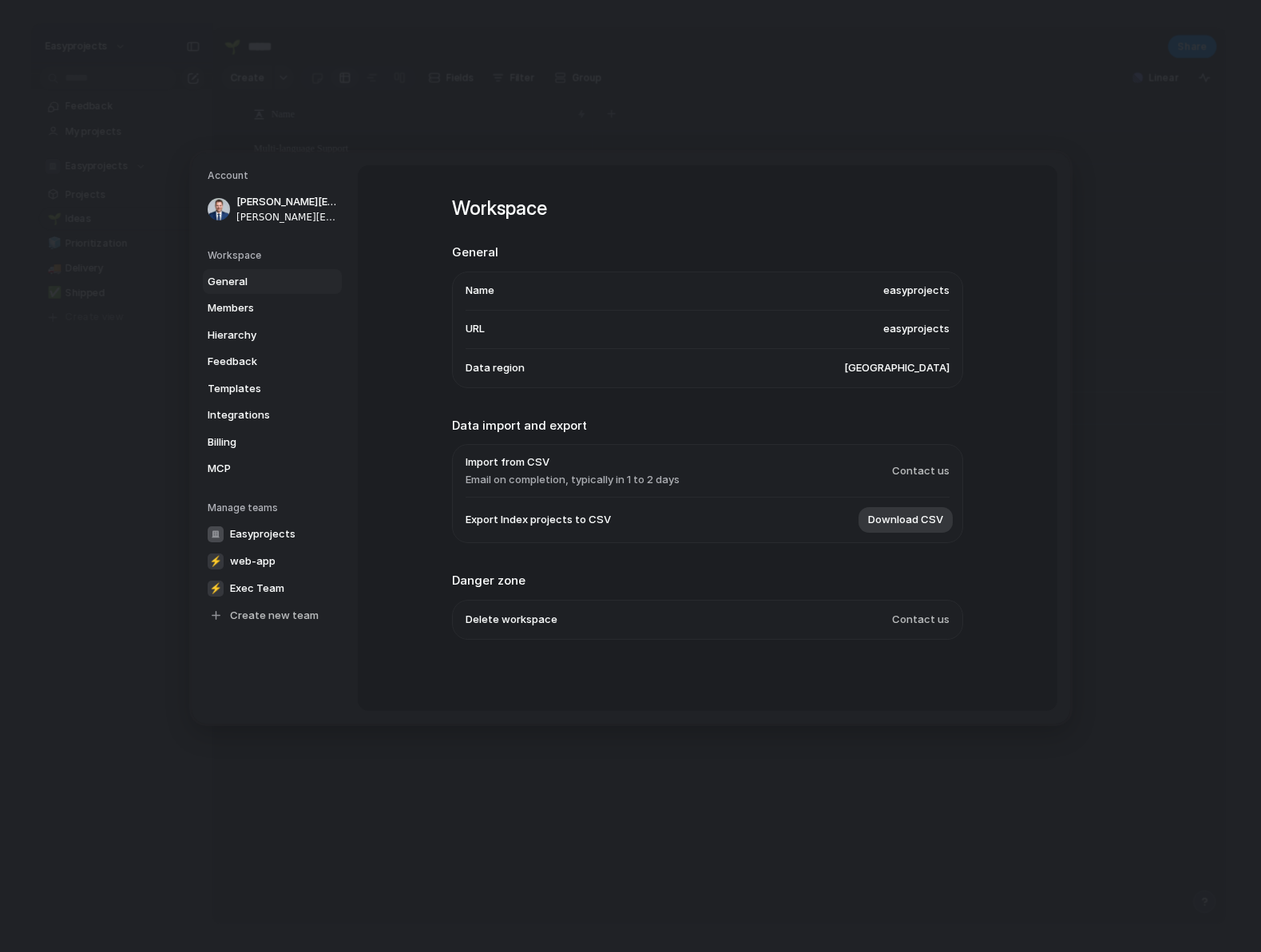
scroll to position [3, 0]
click at [245, 361] on span "Feedback" at bounding box center [258, 361] width 102 height 16
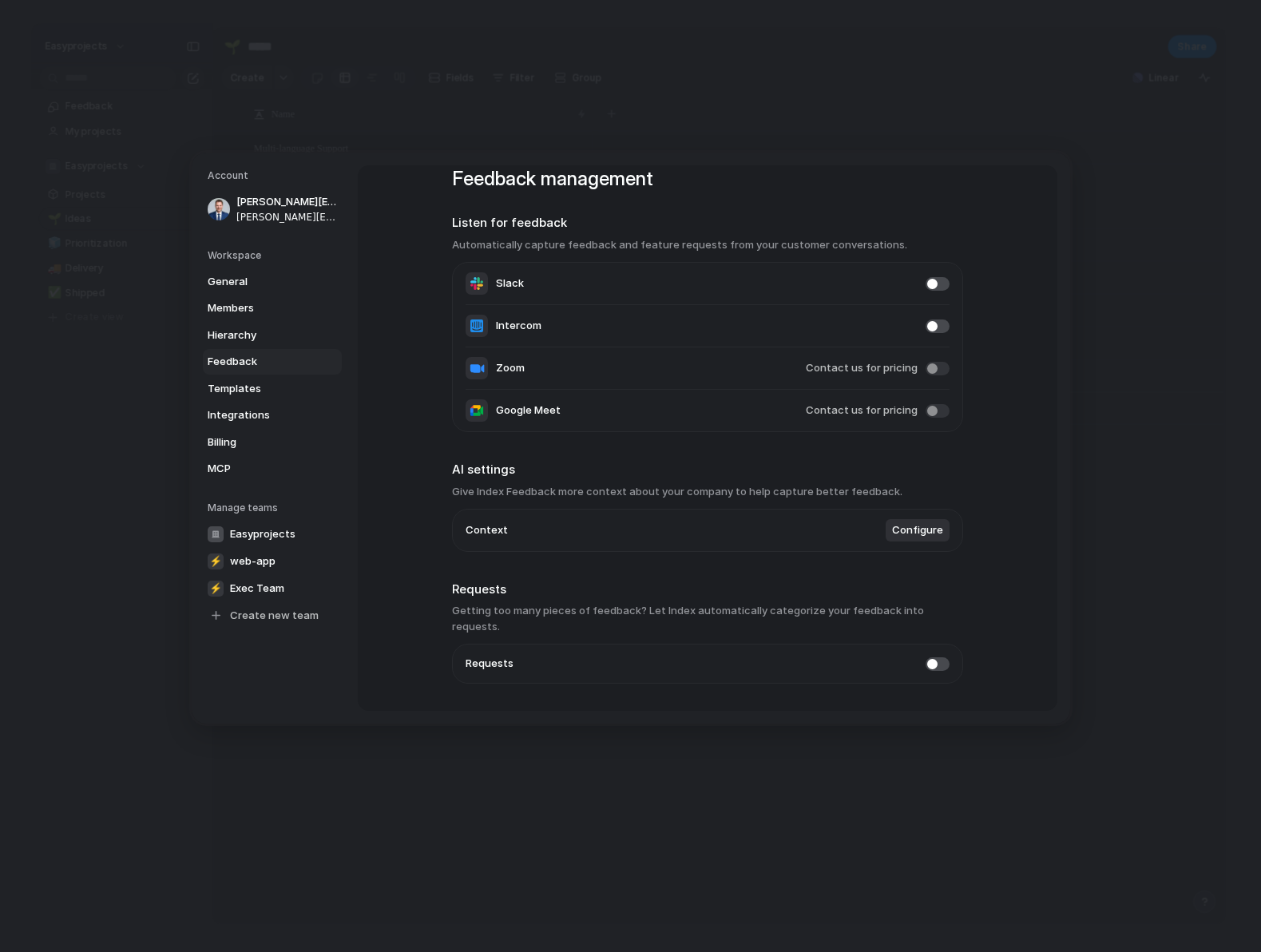
scroll to position [62, 0]
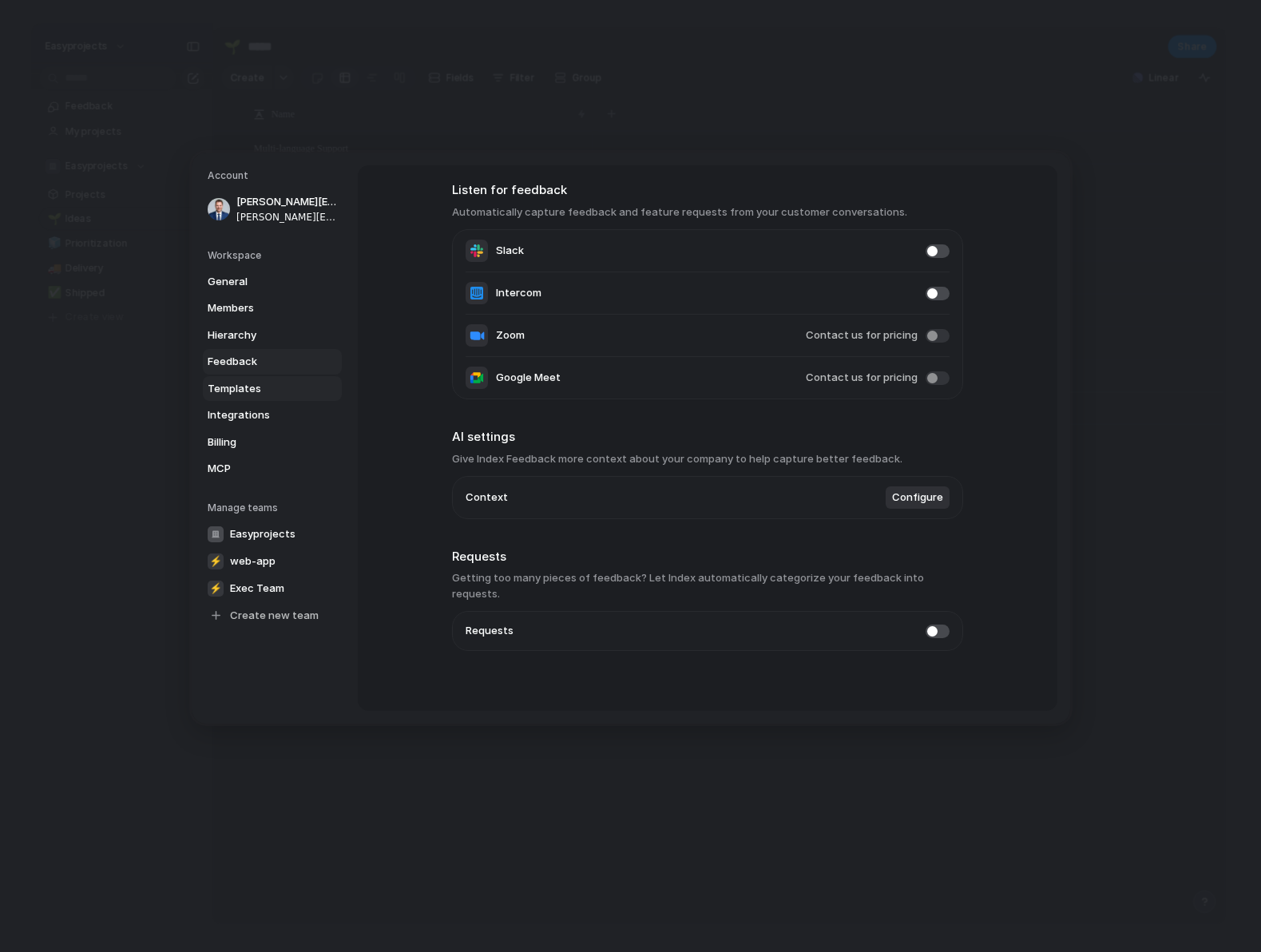
click at [255, 388] on span "Templates" at bounding box center [258, 388] width 102 height 16
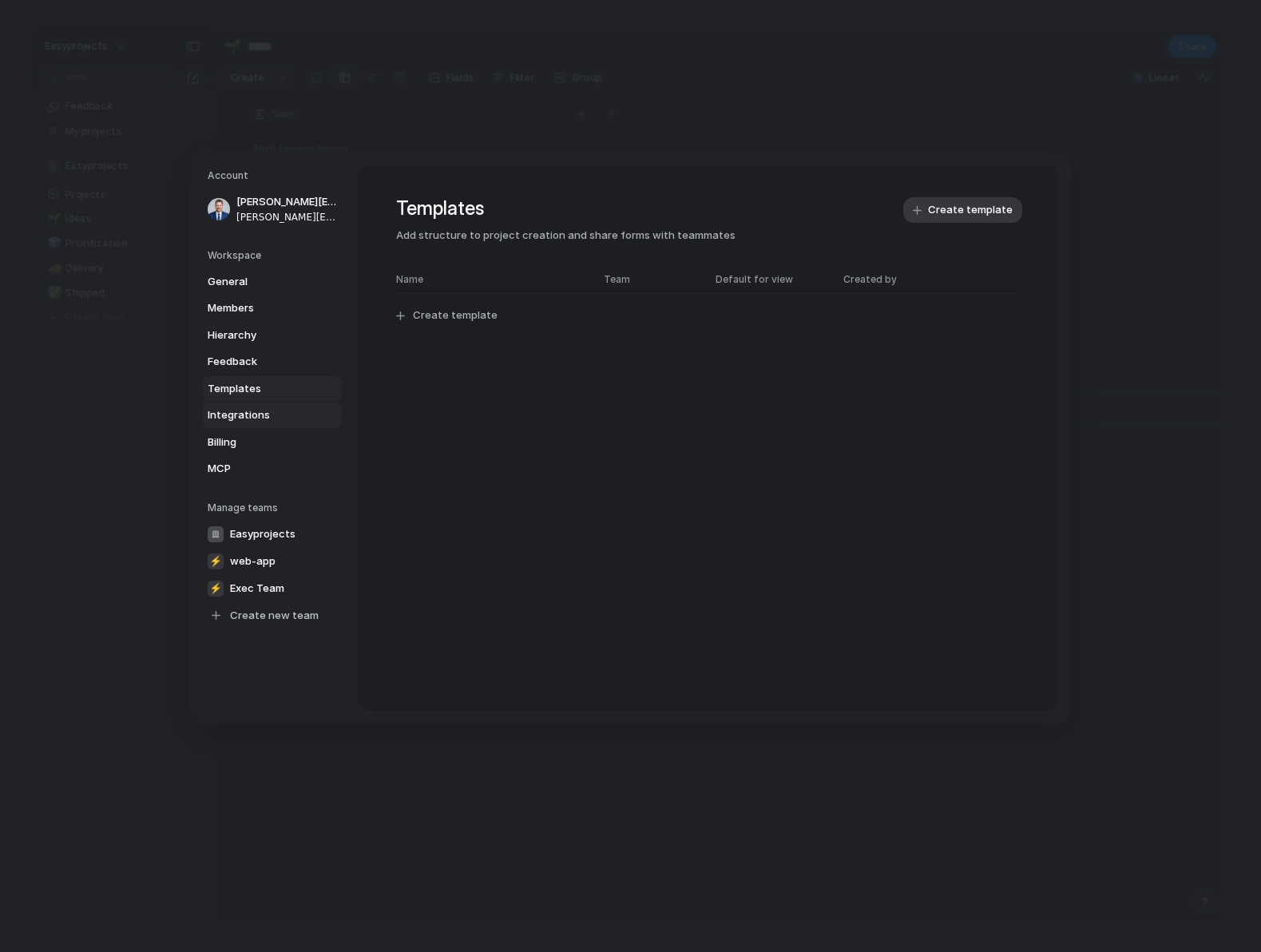
click at [254, 414] on span "Integrations" at bounding box center [258, 415] width 102 height 16
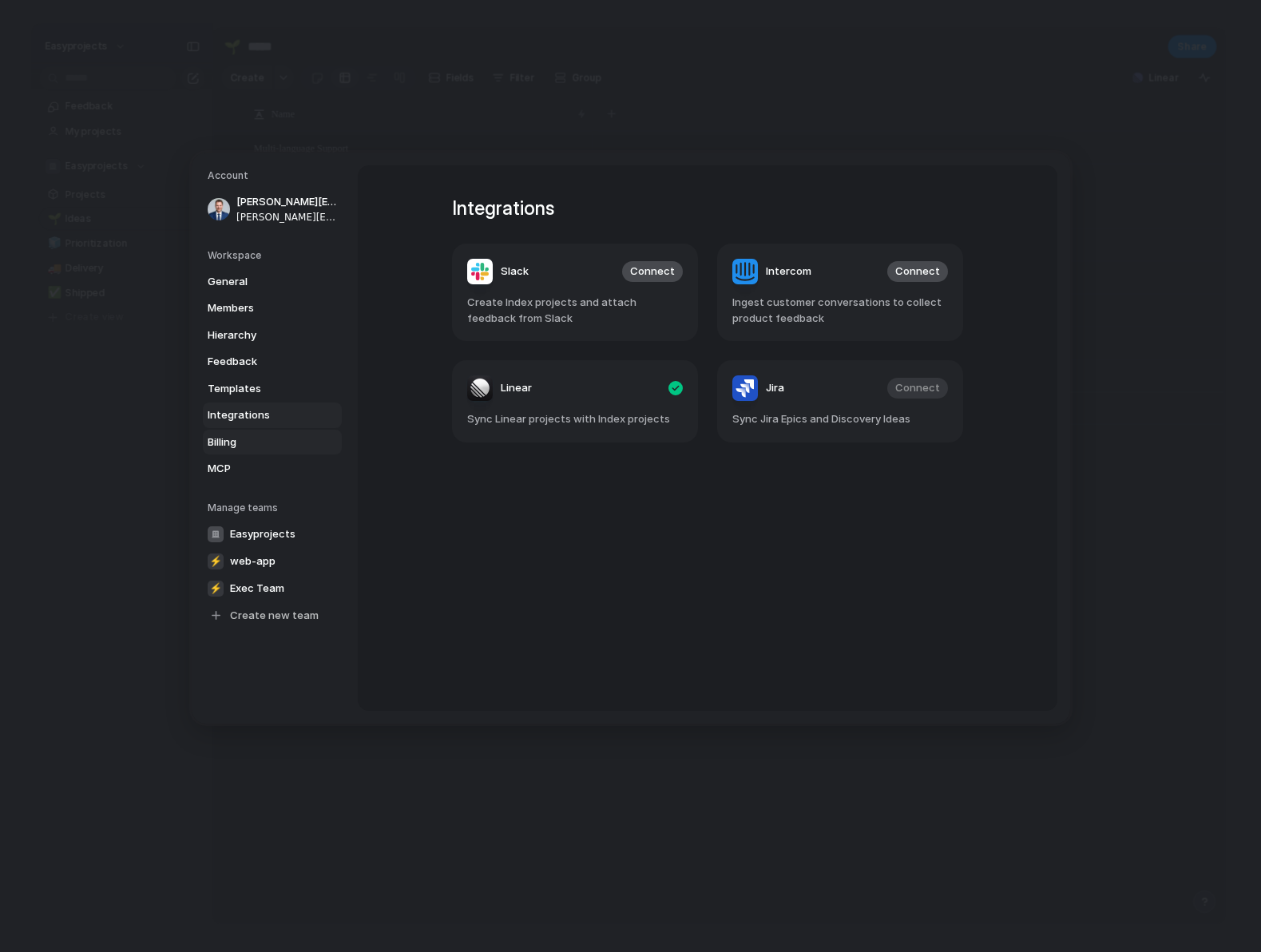
click at [254, 445] on span "Billing" at bounding box center [258, 441] width 102 height 16
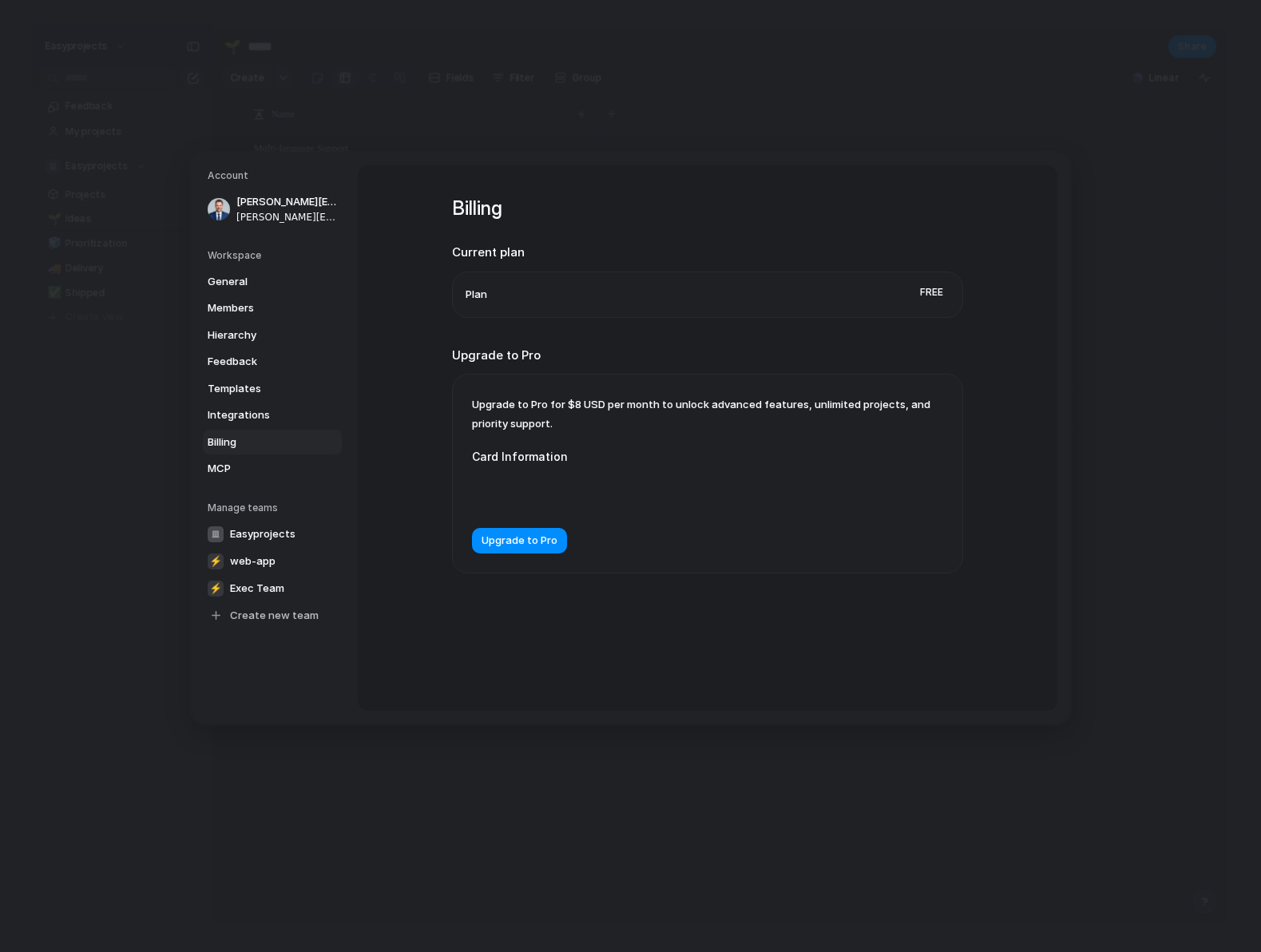
click at [454, 300] on ul "Plan Free" at bounding box center [708, 293] width 511 height 46
click at [487, 248] on h2 "Current plan" at bounding box center [708, 253] width 511 height 19
click at [266, 415] on span "Integrations" at bounding box center [258, 415] width 102 height 16
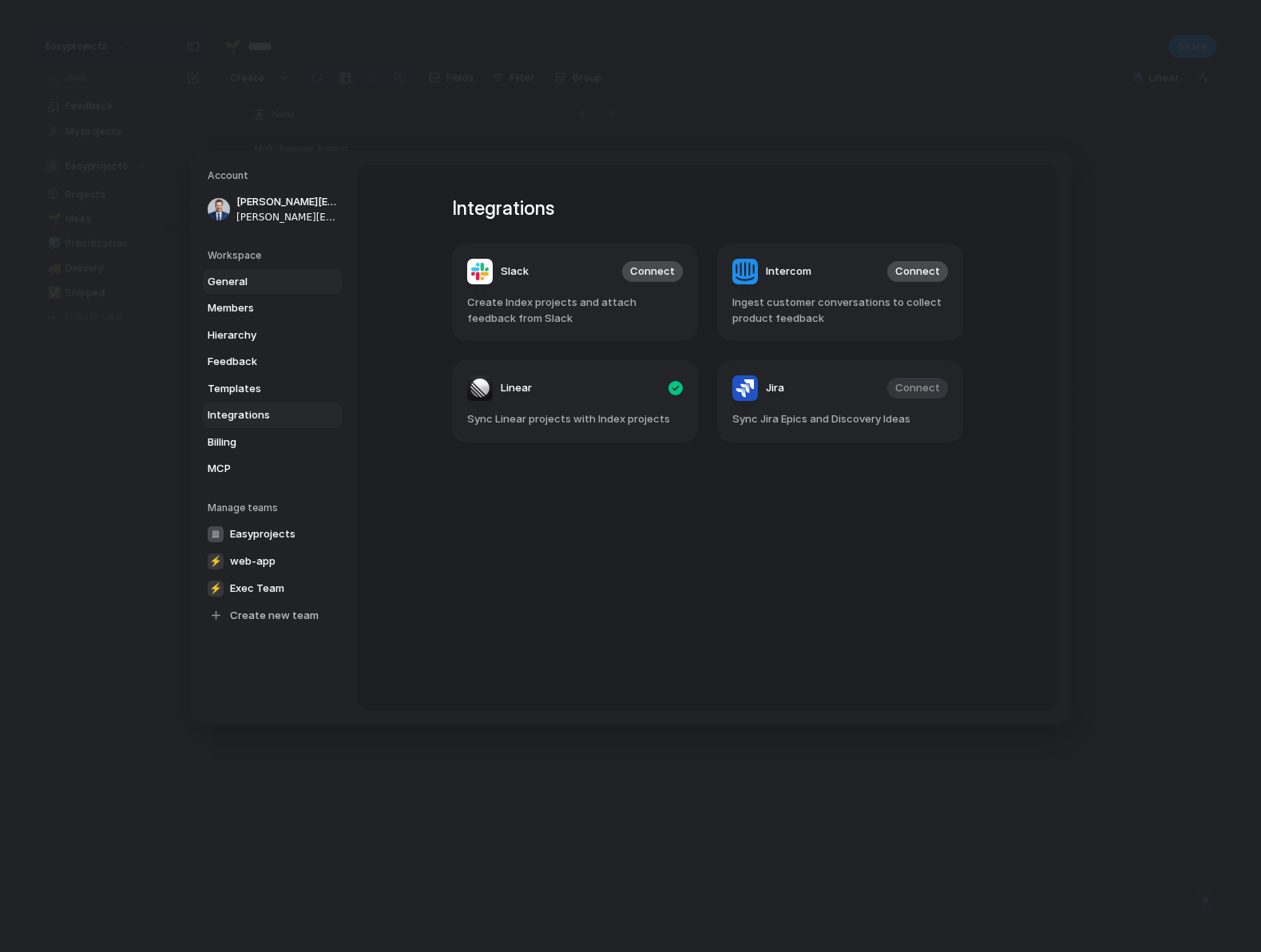
click at [254, 286] on span "General" at bounding box center [258, 281] width 102 height 16
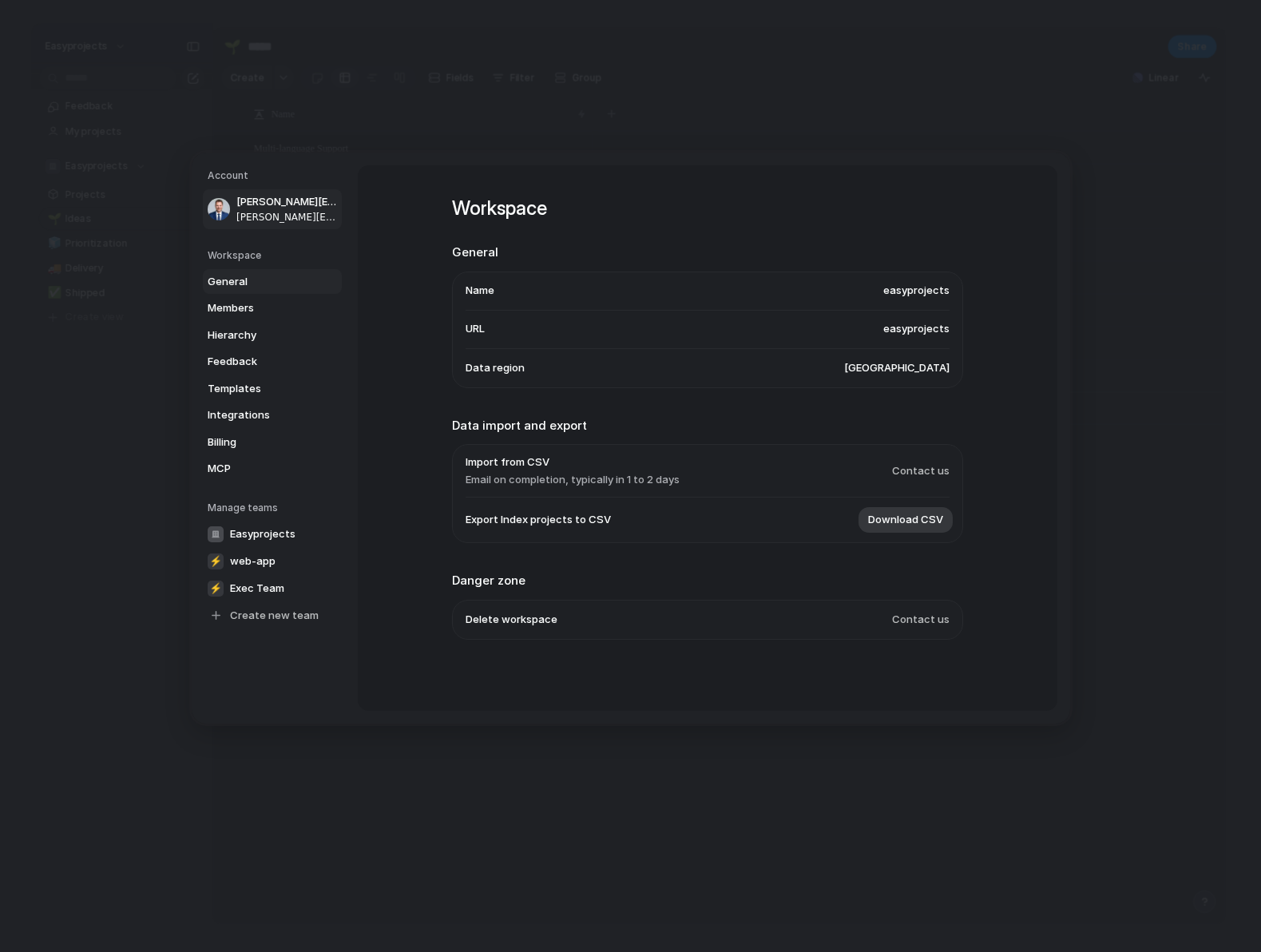
click at [264, 213] on span "[PERSON_NAME][EMAIL_ADDRESS][PERSON_NAME]" at bounding box center [287, 216] width 102 height 14
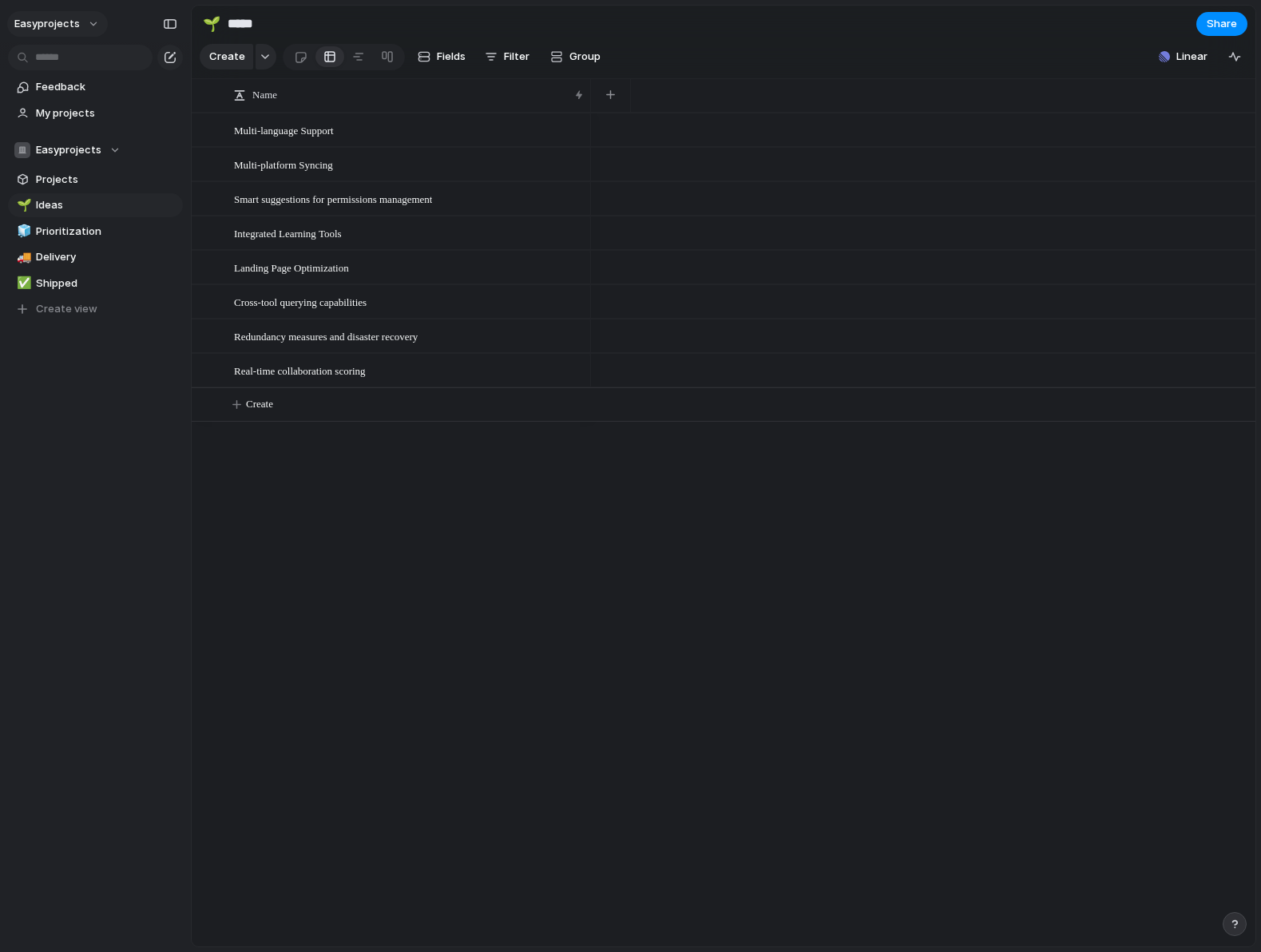
click at [73, 31] on button "easyprojects" at bounding box center [57, 24] width 100 height 25
click at [68, 59] on span "Settings" at bounding box center [59, 60] width 44 height 16
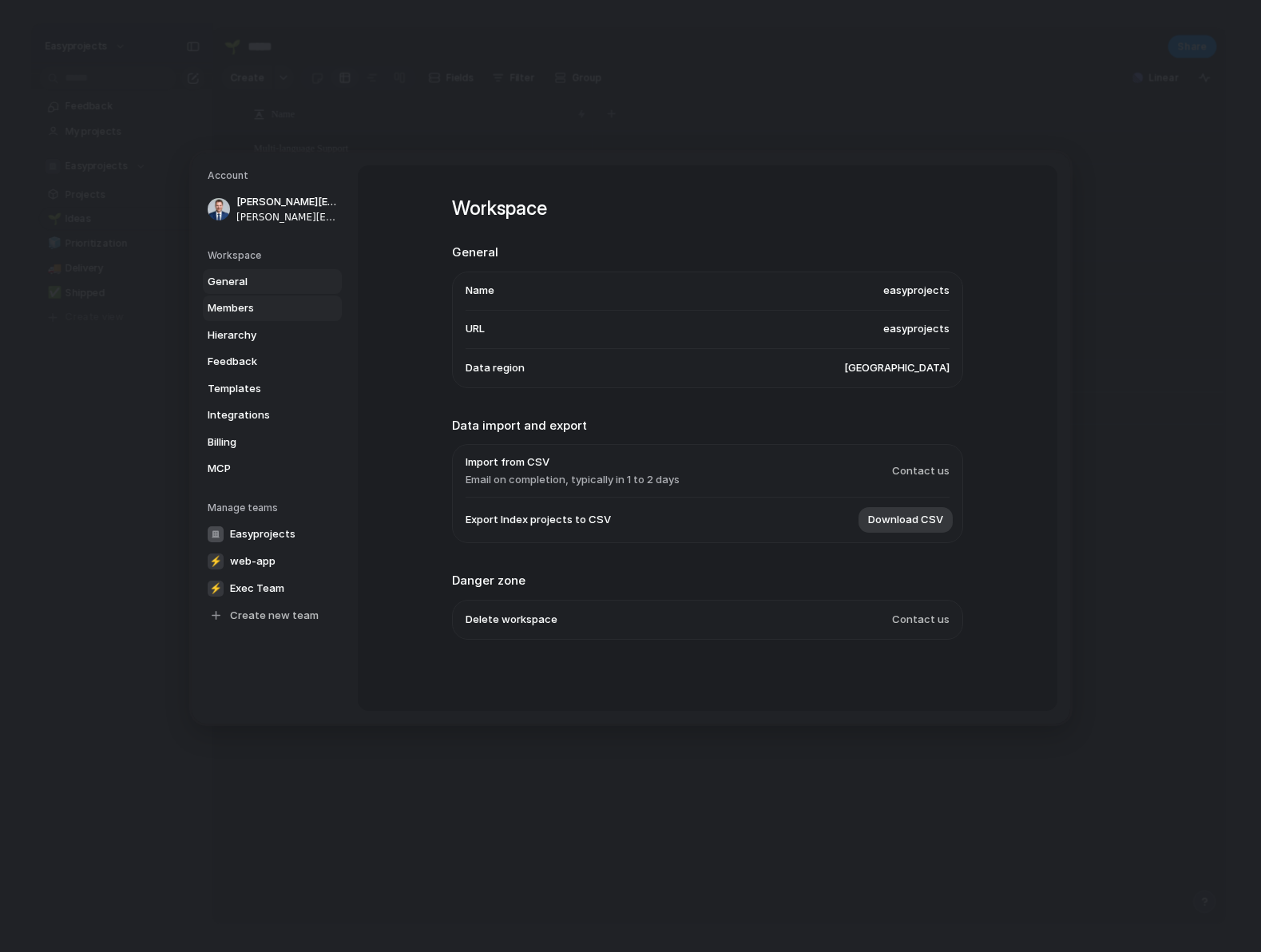
click at [254, 313] on span "Members" at bounding box center [258, 308] width 102 height 16
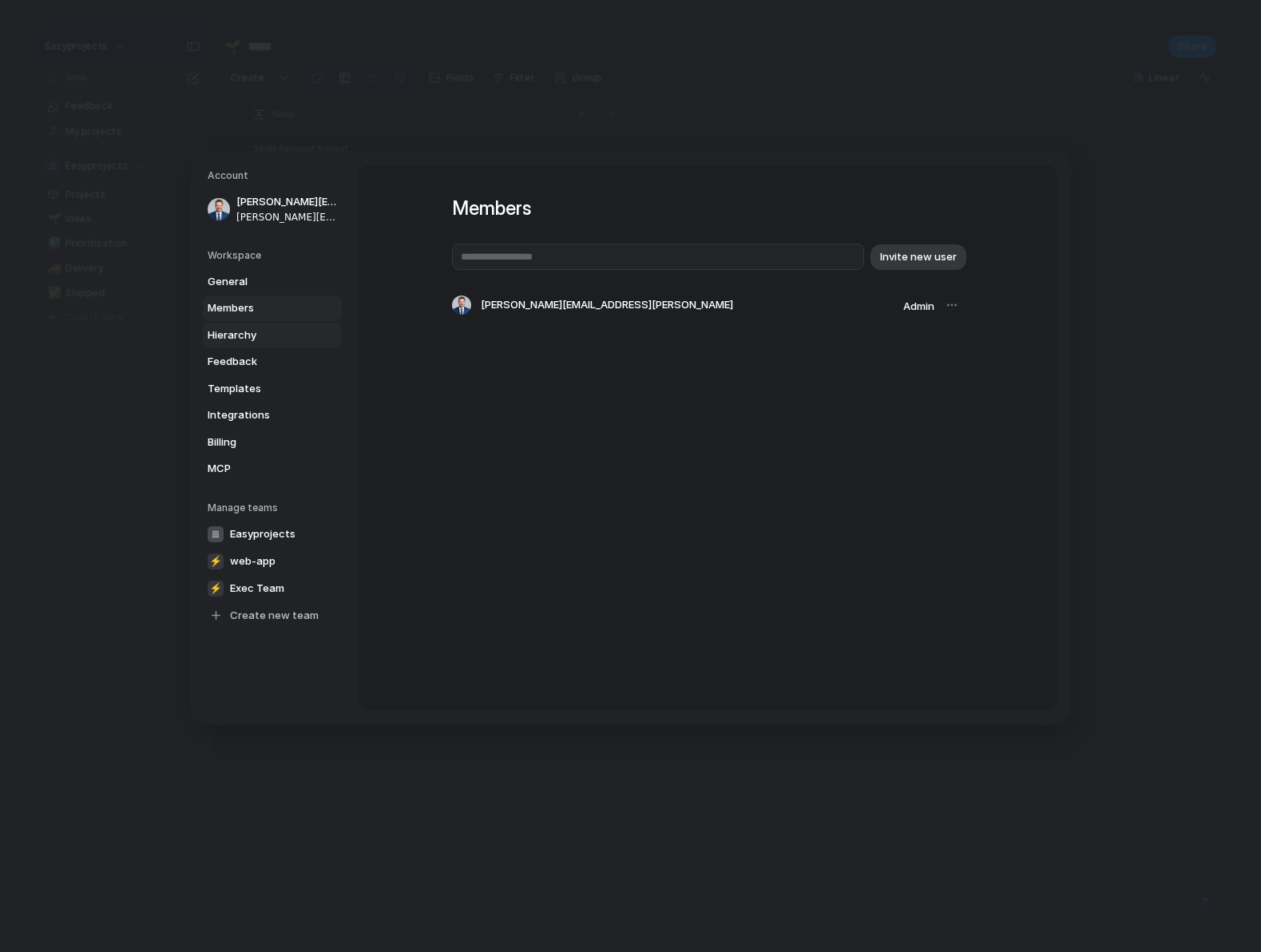
click at [269, 332] on span "Hierarchy" at bounding box center [258, 334] width 102 height 16
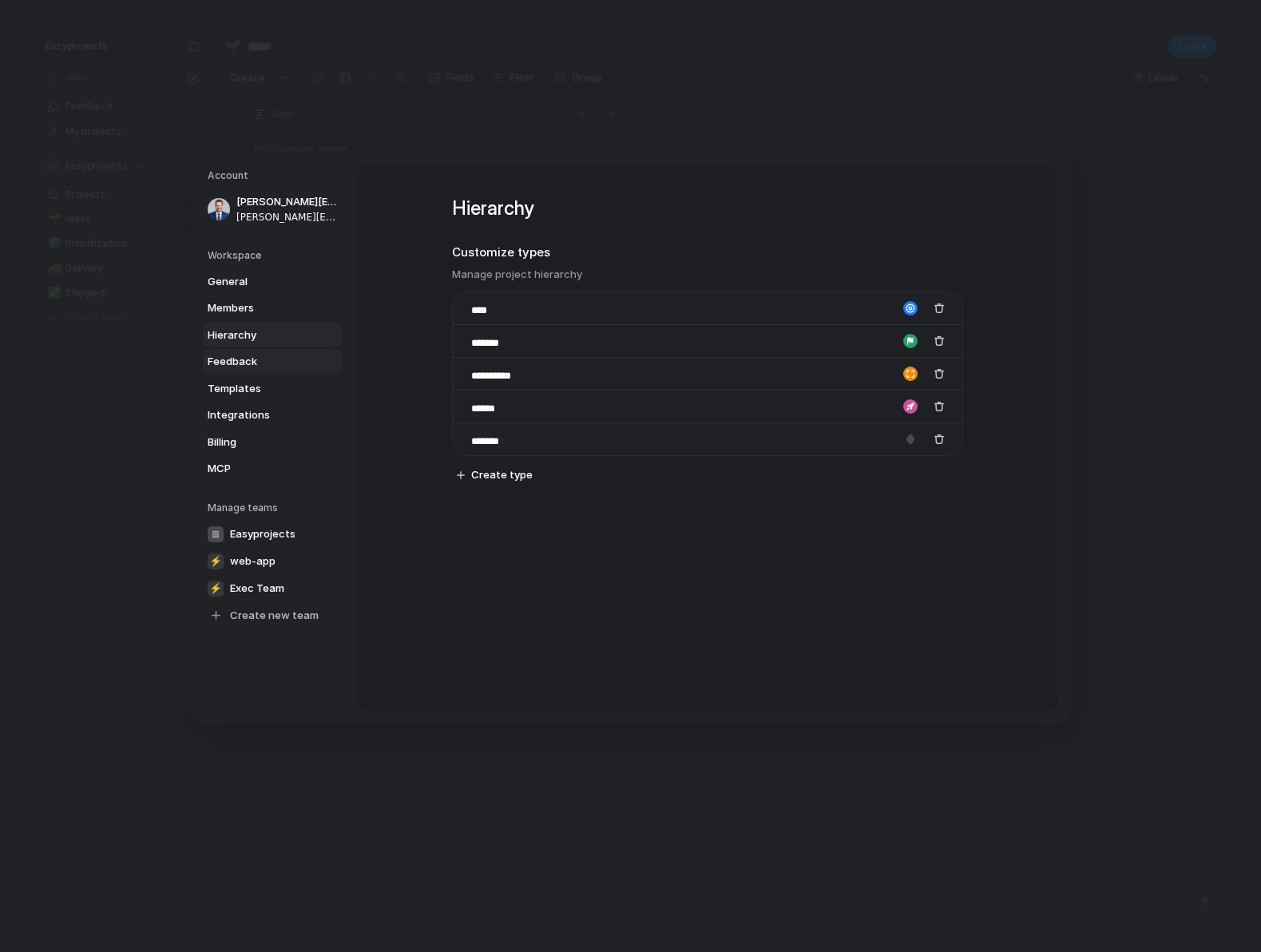
click at [269, 356] on span "Feedback" at bounding box center [258, 361] width 102 height 16
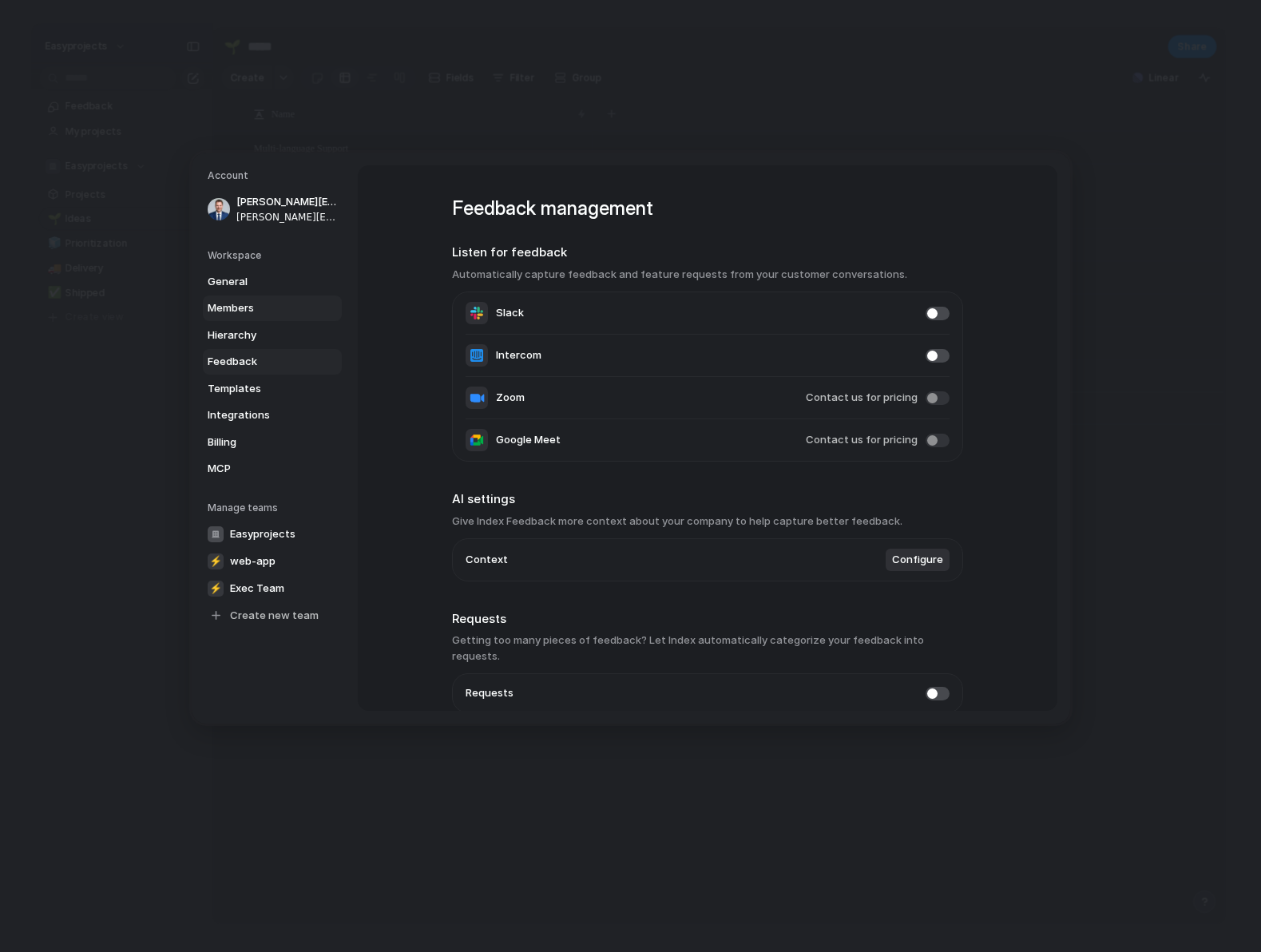
click at [277, 303] on span "Members" at bounding box center [258, 308] width 102 height 16
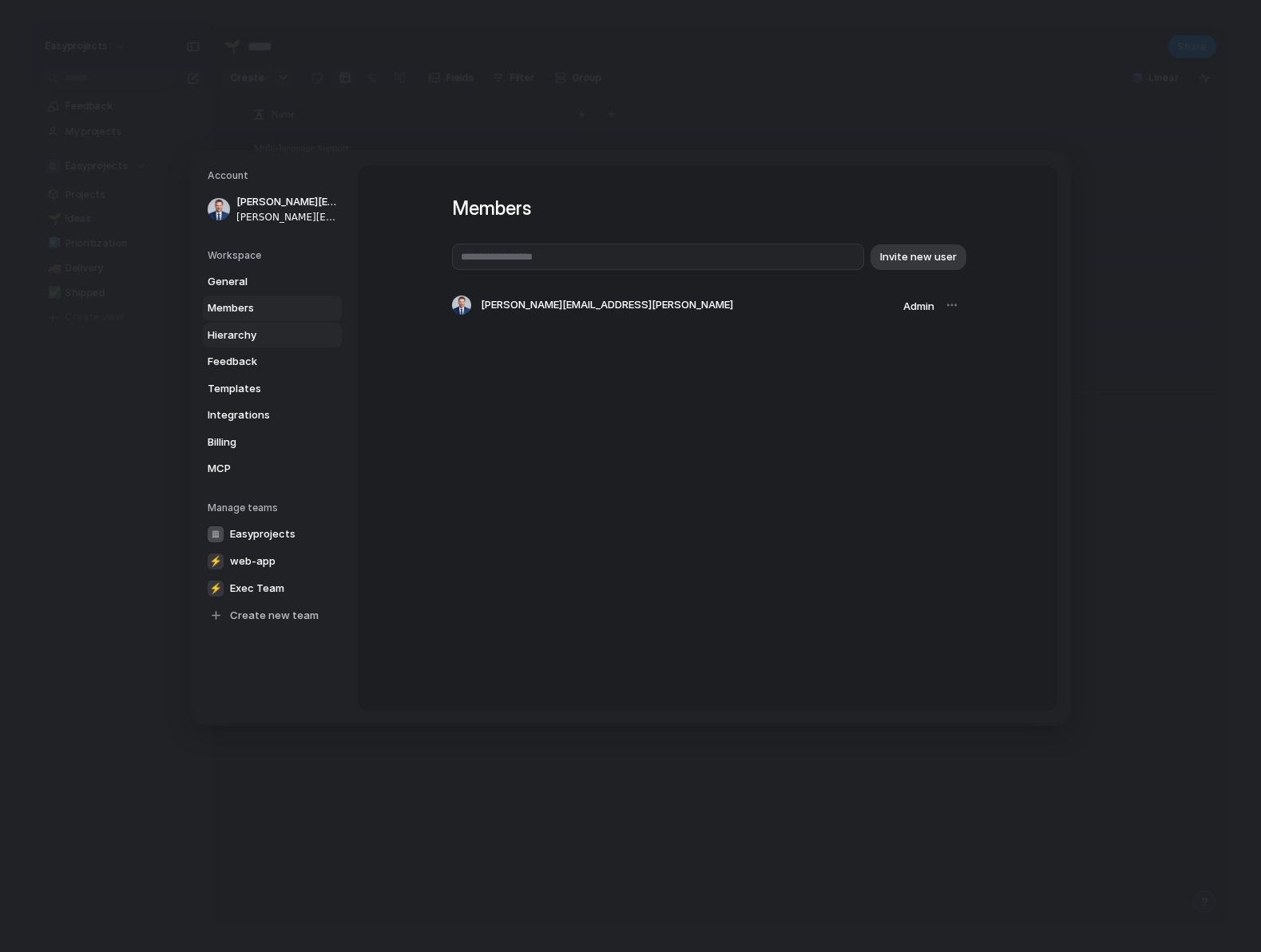
click at [273, 338] on span "Hierarchy" at bounding box center [258, 334] width 102 height 16
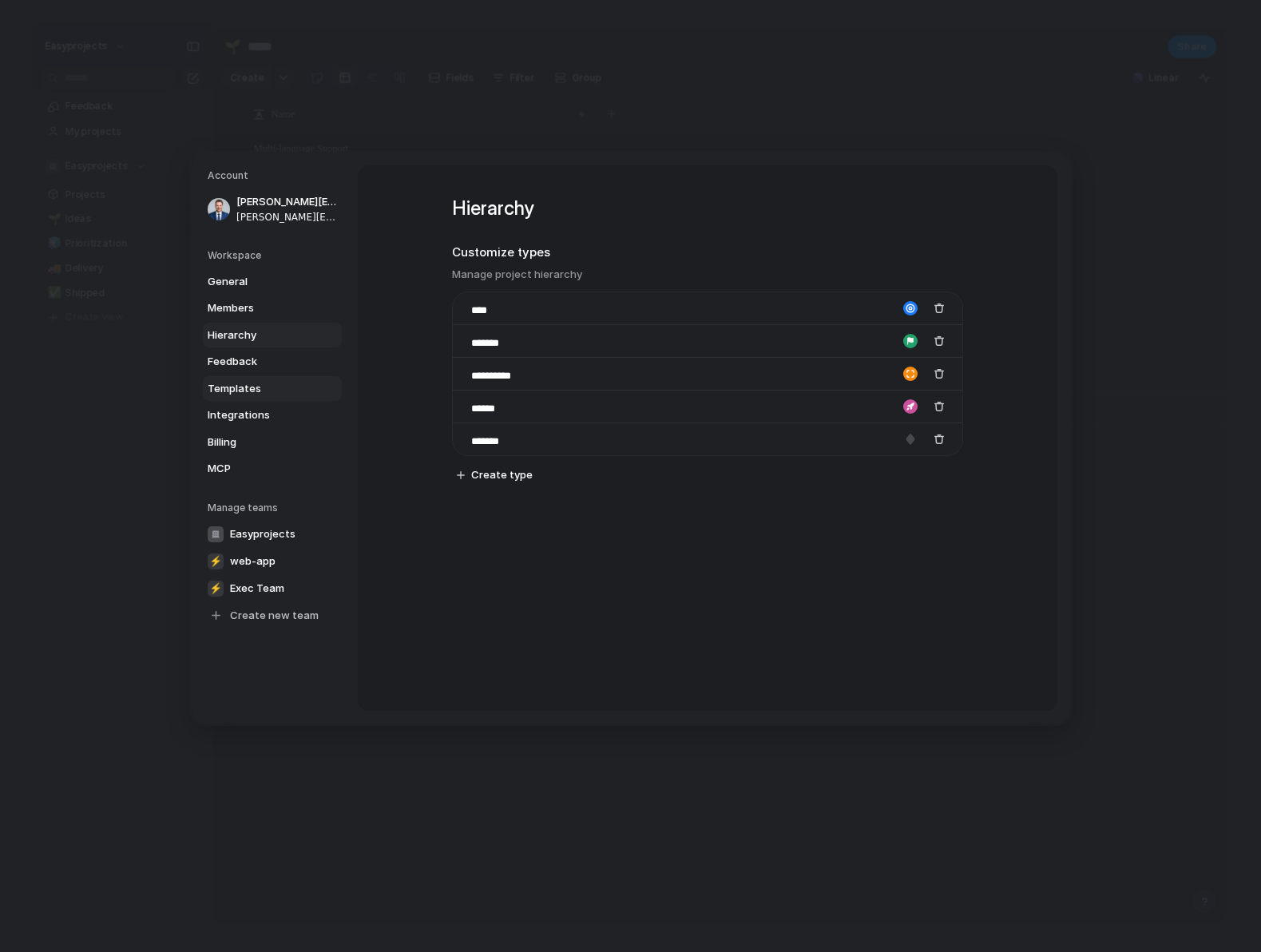
click at [254, 395] on span "Templates" at bounding box center [258, 388] width 102 height 16
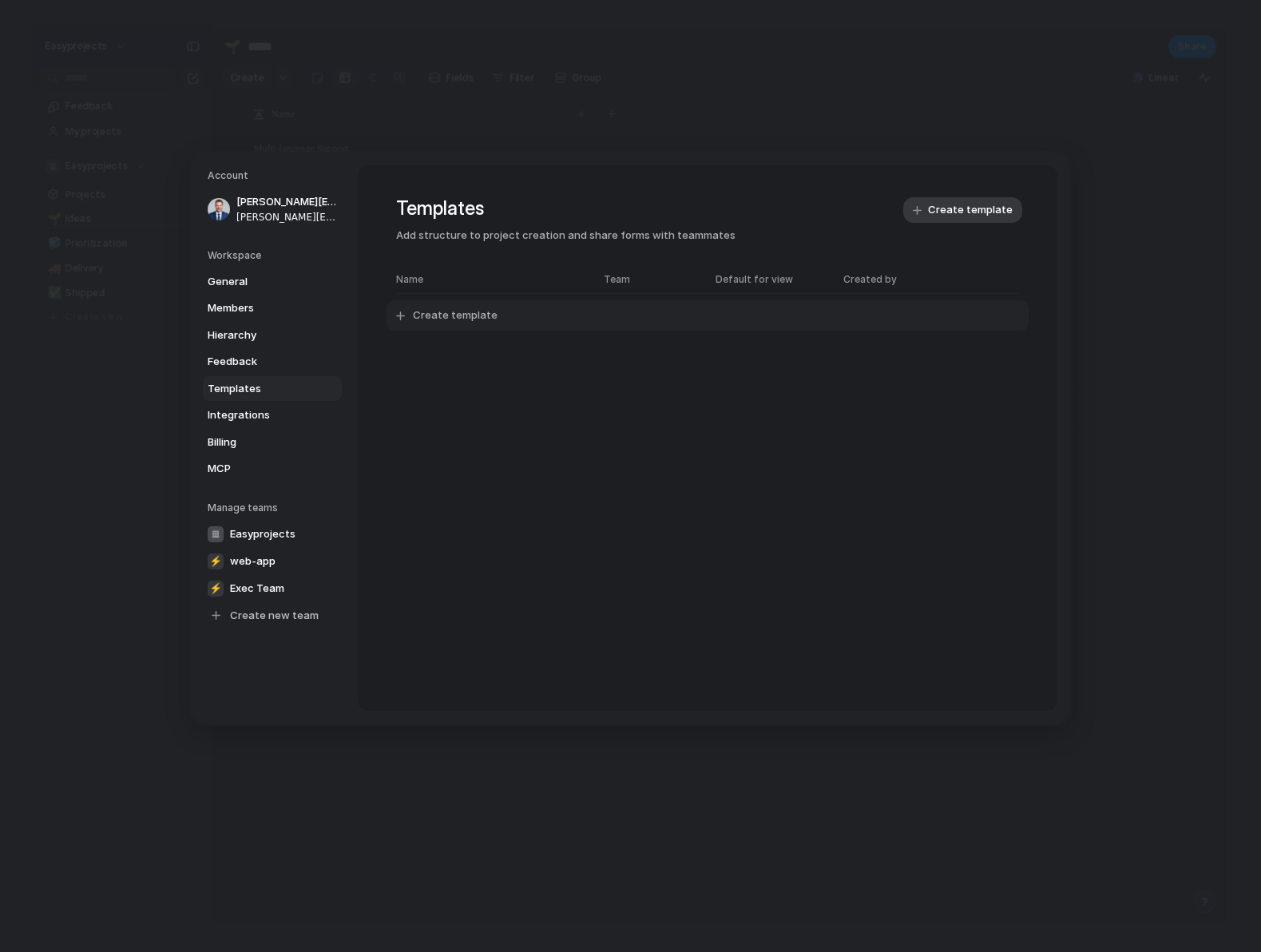
click at [467, 320] on span "Create template" at bounding box center [455, 315] width 84 height 16
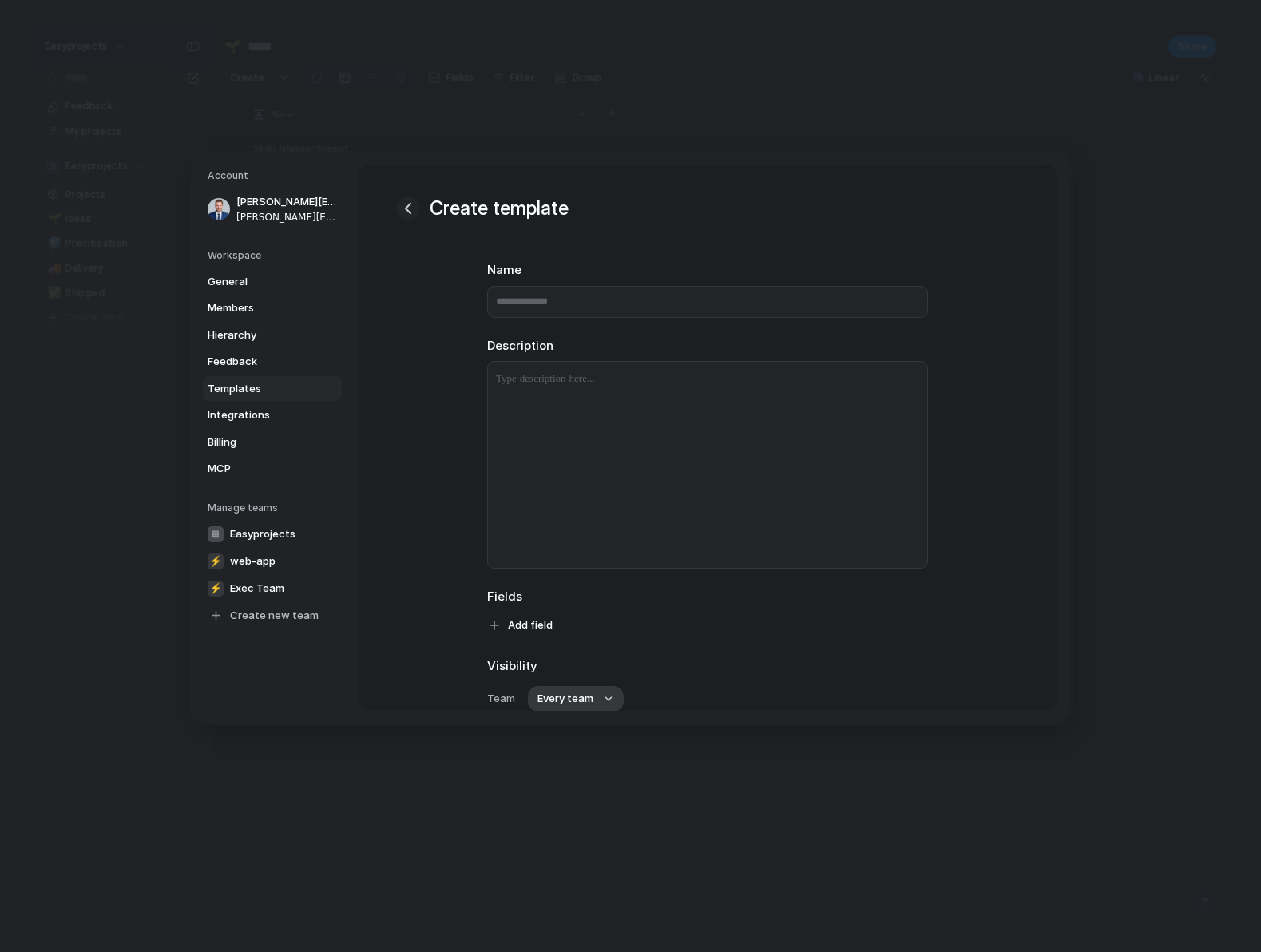
click at [413, 206] on div "button" at bounding box center [408, 208] width 19 height 19
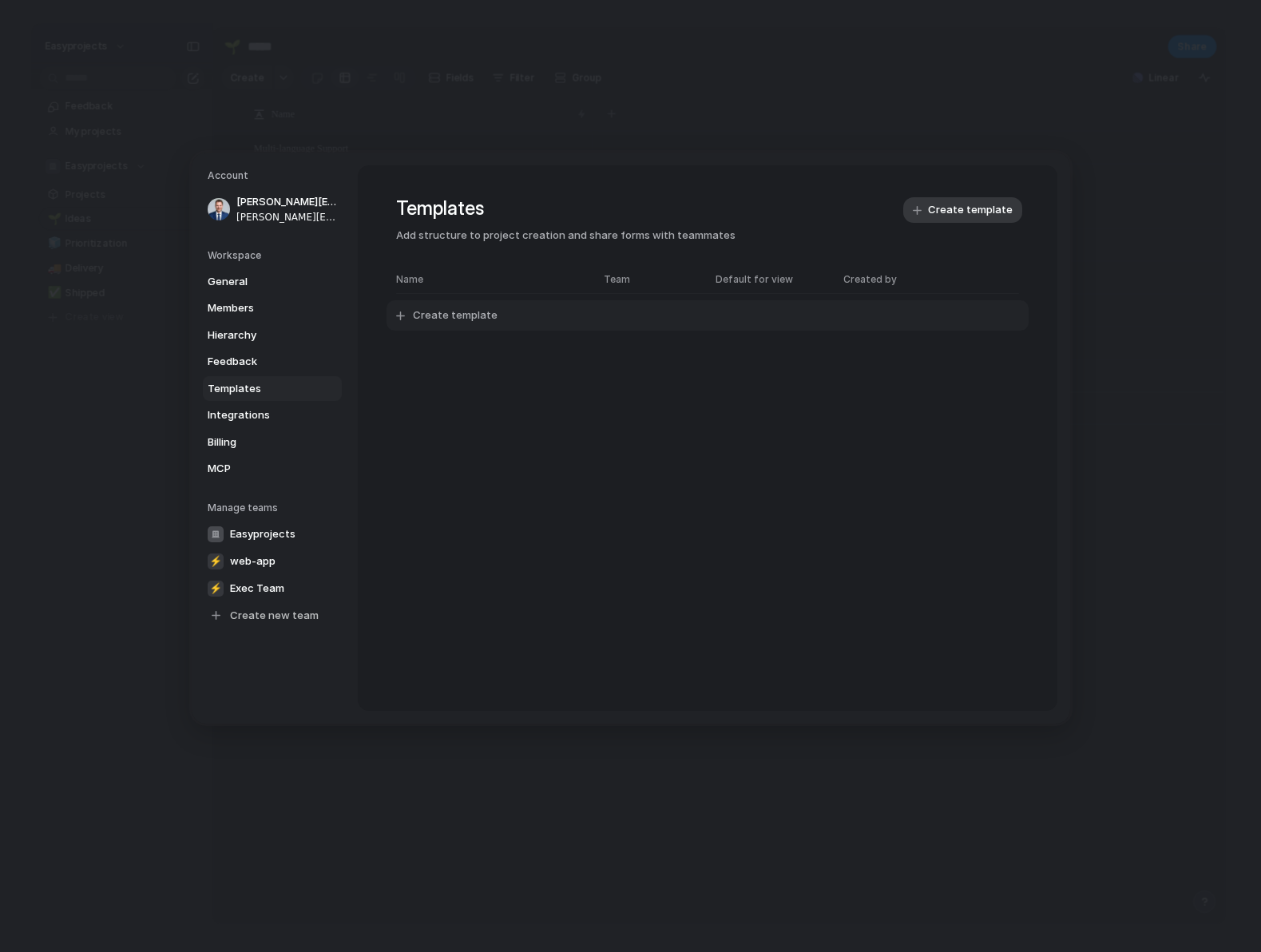
click at [443, 318] on span "Create template" at bounding box center [455, 315] width 84 height 16
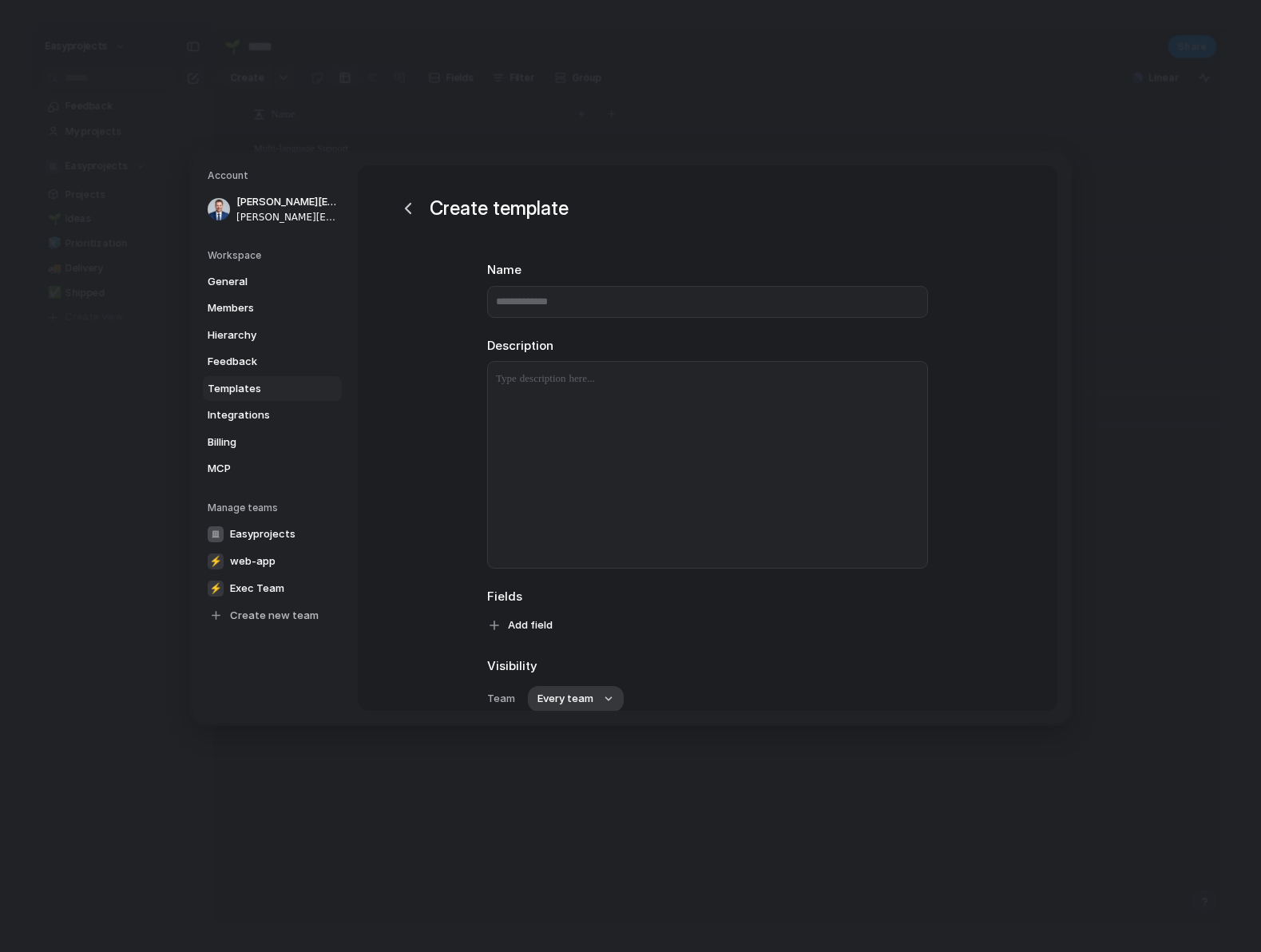
scroll to position [137, 0]
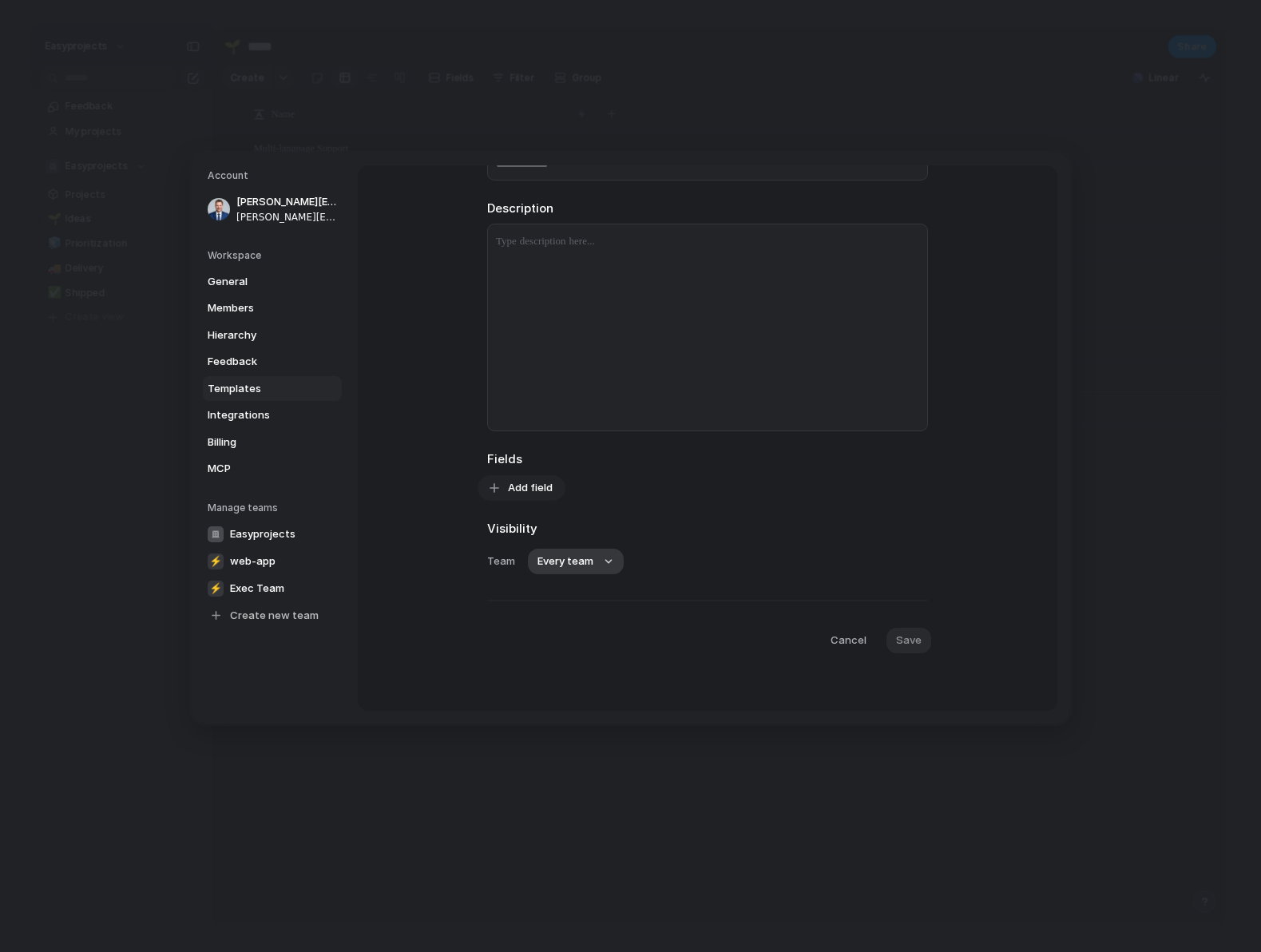
click at [533, 487] on span "Add field" at bounding box center [530, 488] width 45 height 16
click at [654, 529] on div "Customer Design ready Effort Estimate (weeks) Impact Owner Priority Start date …" at bounding box center [630, 476] width 1261 height 952
click at [854, 641] on span "Cancel" at bounding box center [847, 640] width 36 height 16
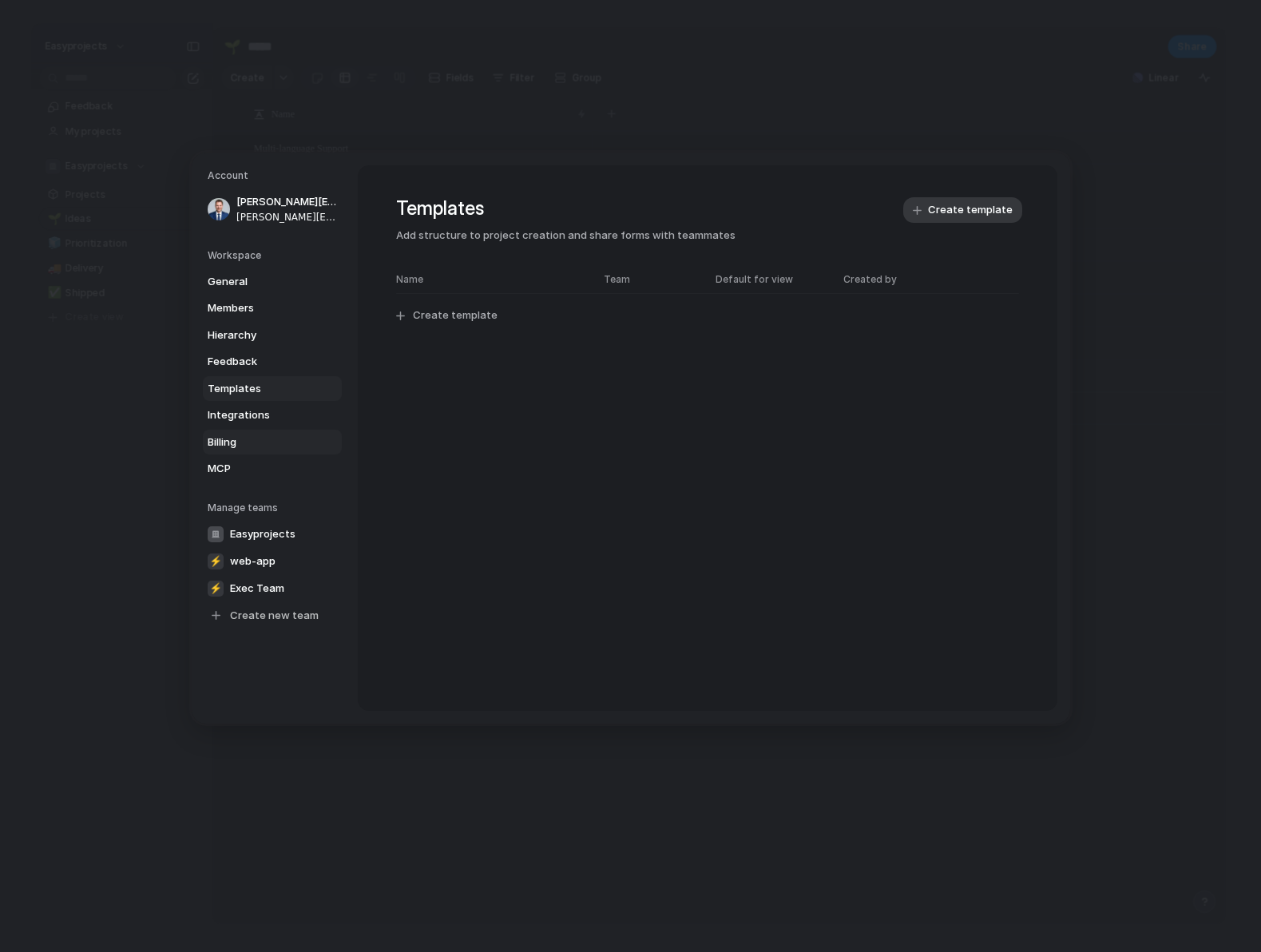
click at [206, 451] on link "Billing" at bounding box center [272, 441] width 139 height 25
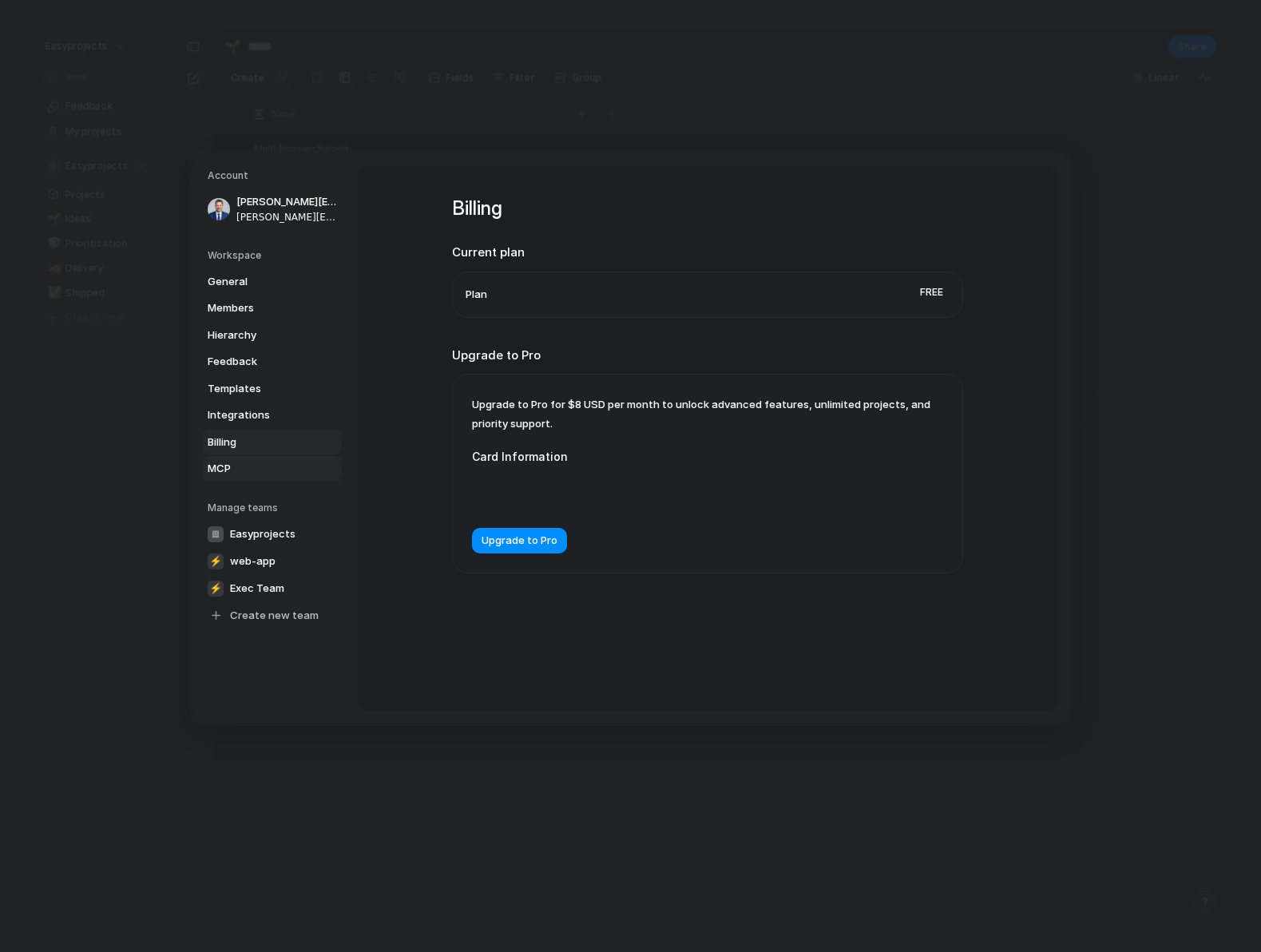
click at [227, 470] on span "MCP" at bounding box center [258, 468] width 102 height 16
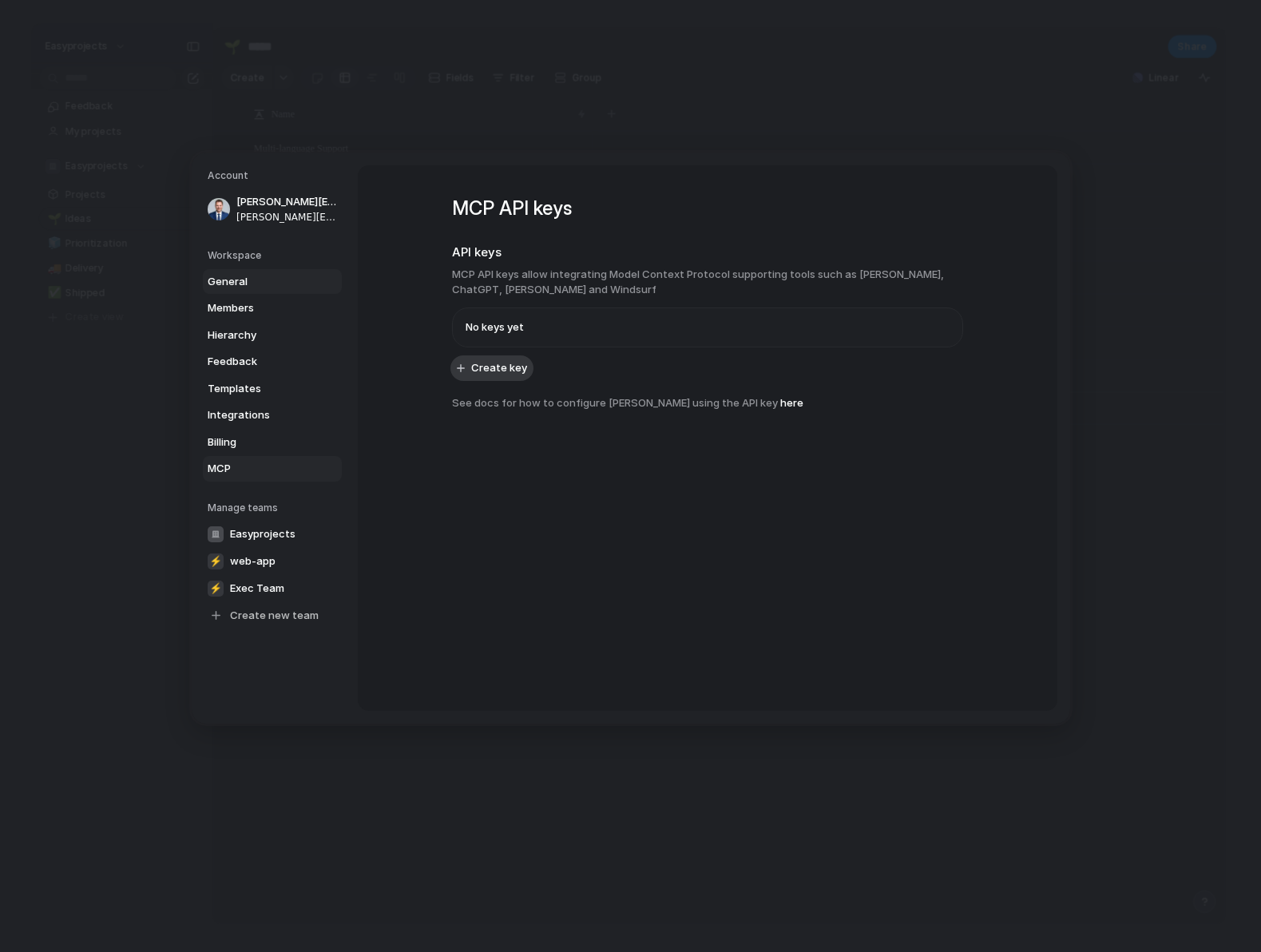
click at [254, 286] on span "General" at bounding box center [258, 281] width 102 height 16
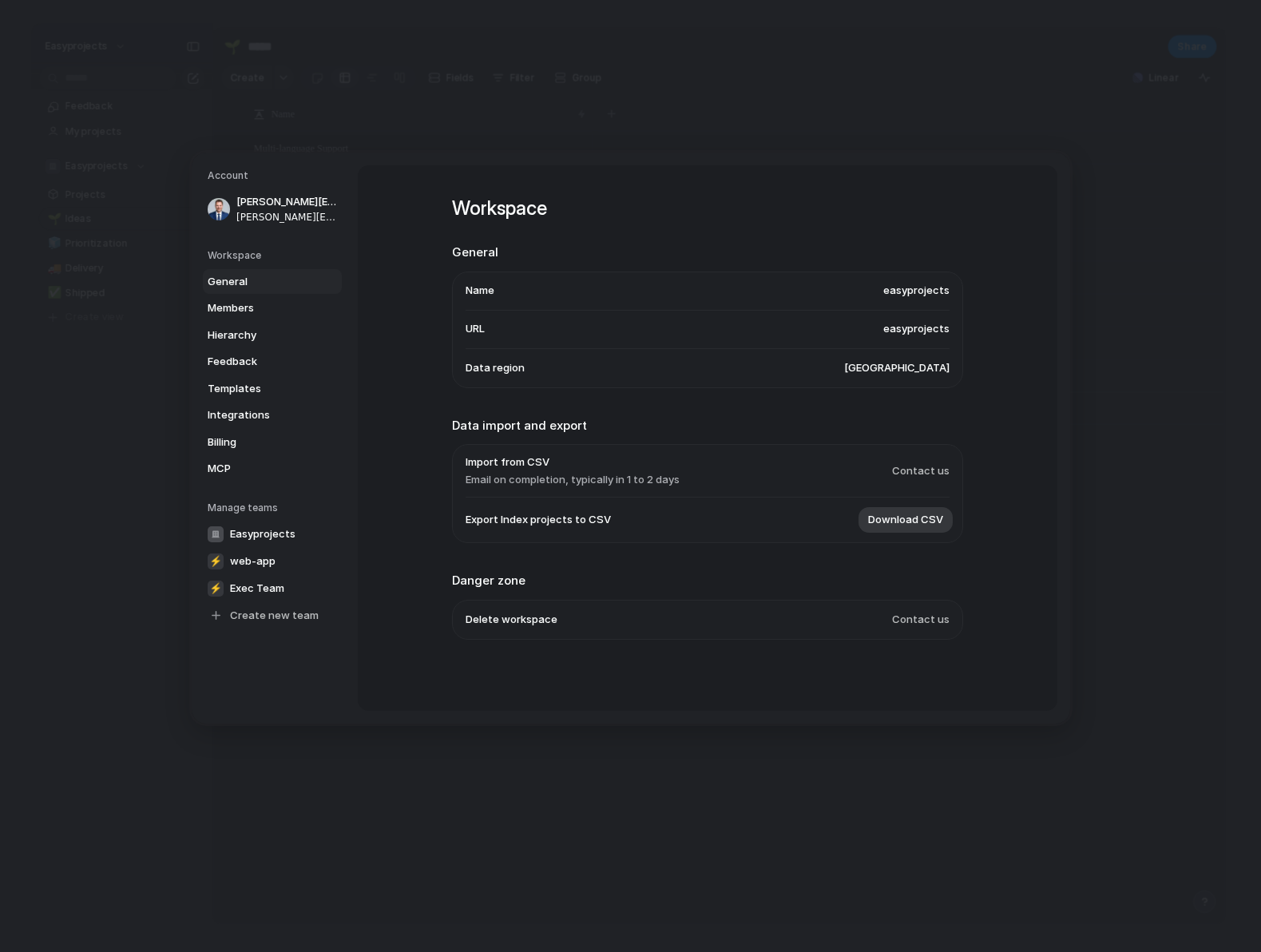
scroll to position [3, 0]
click at [224, 469] on span "MCP" at bounding box center [258, 468] width 102 height 16
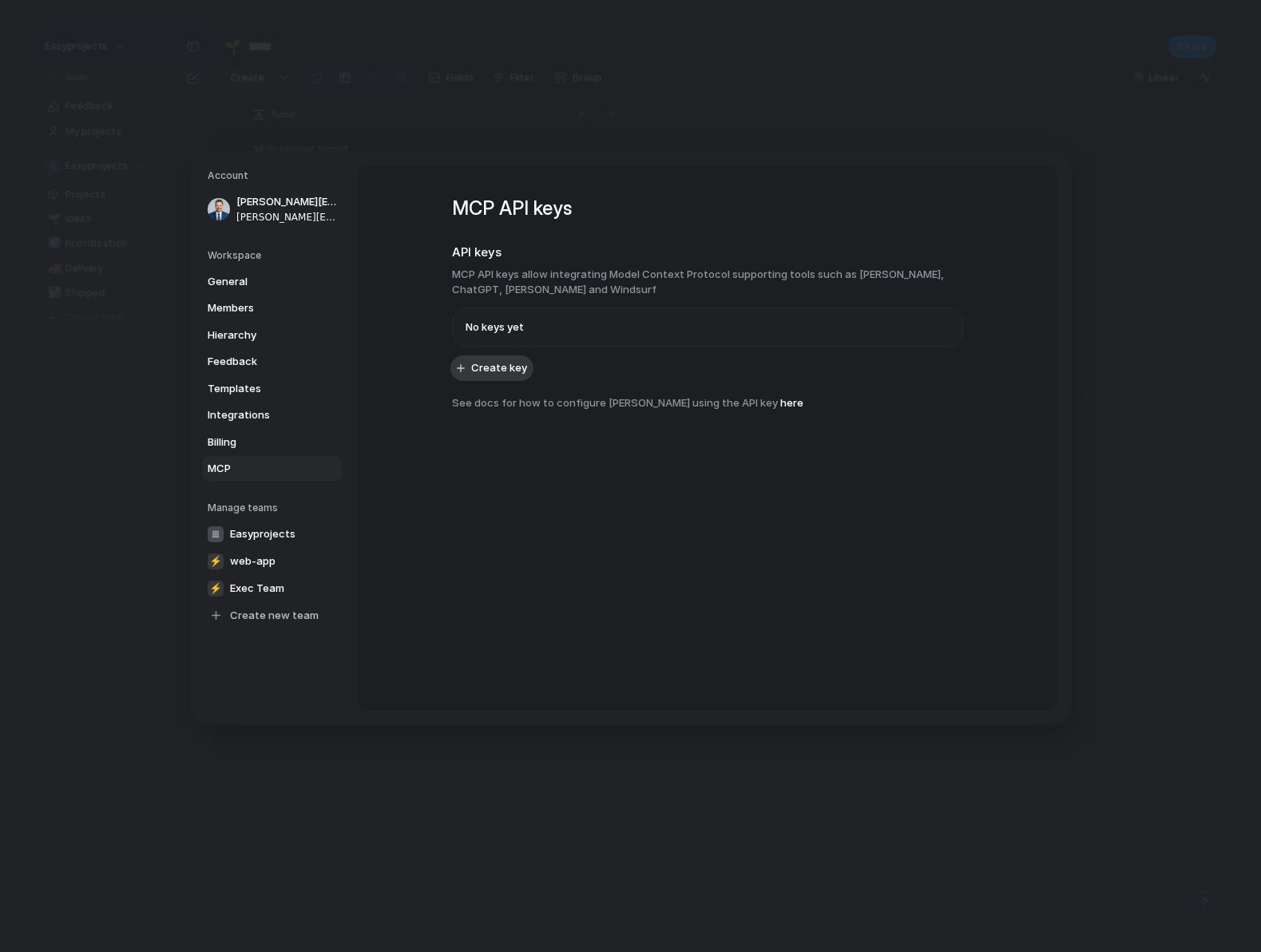
click at [501, 211] on h1 "MCP API keys" at bounding box center [708, 208] width 511 height 29
click at [251, 447] on span "Billing" at bounding box center [258, 441] width 102 height 16
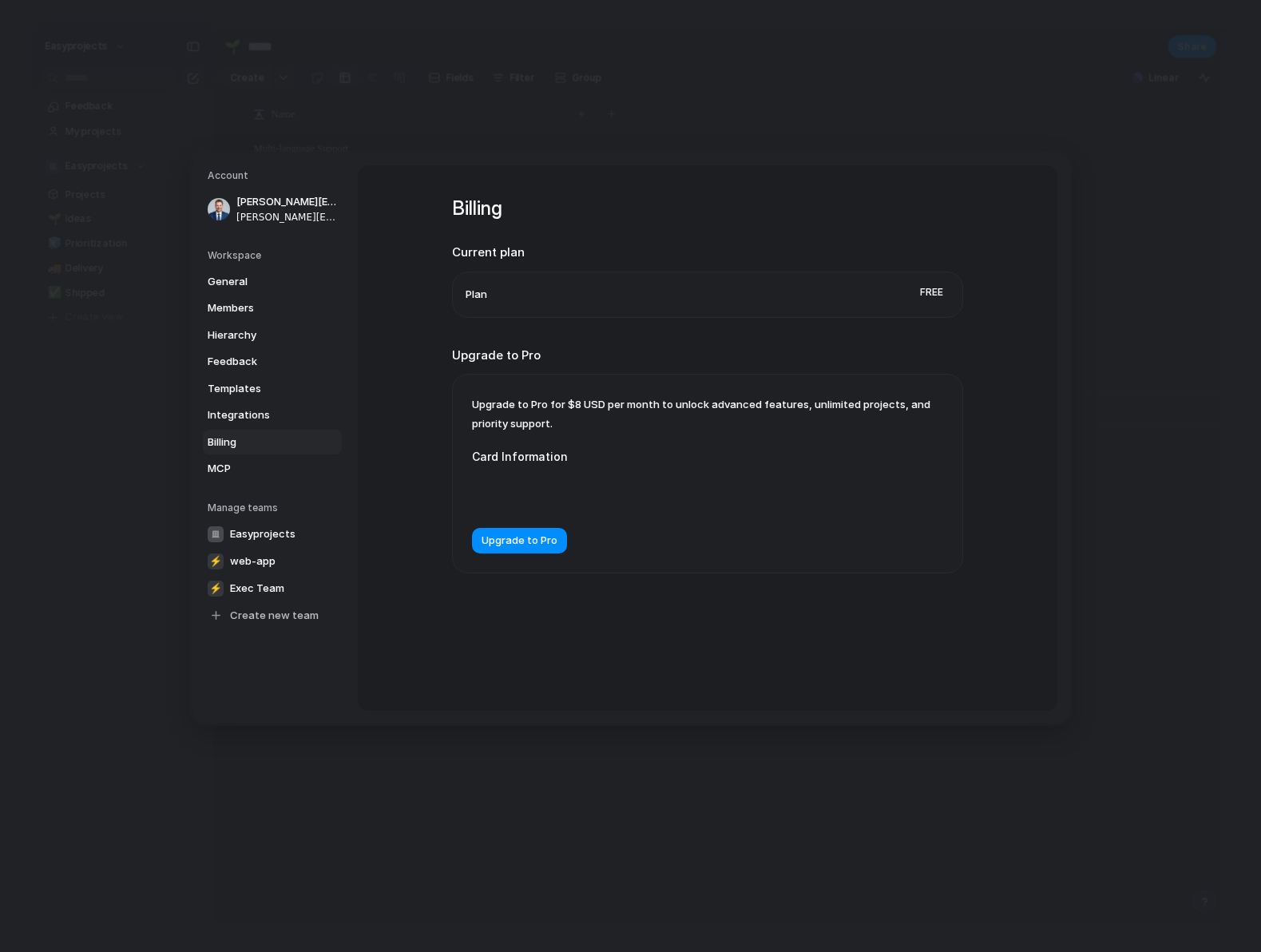
click at [238, 256] on h5 "Workspace" at bounding box center [274, 254] width 134 height 14
click at [254, 198] on span "[PERSON_NAME][EMAIL_ADDRESS][PERSON_NAME]" at bounding box center [287, 201] width 102 height 16
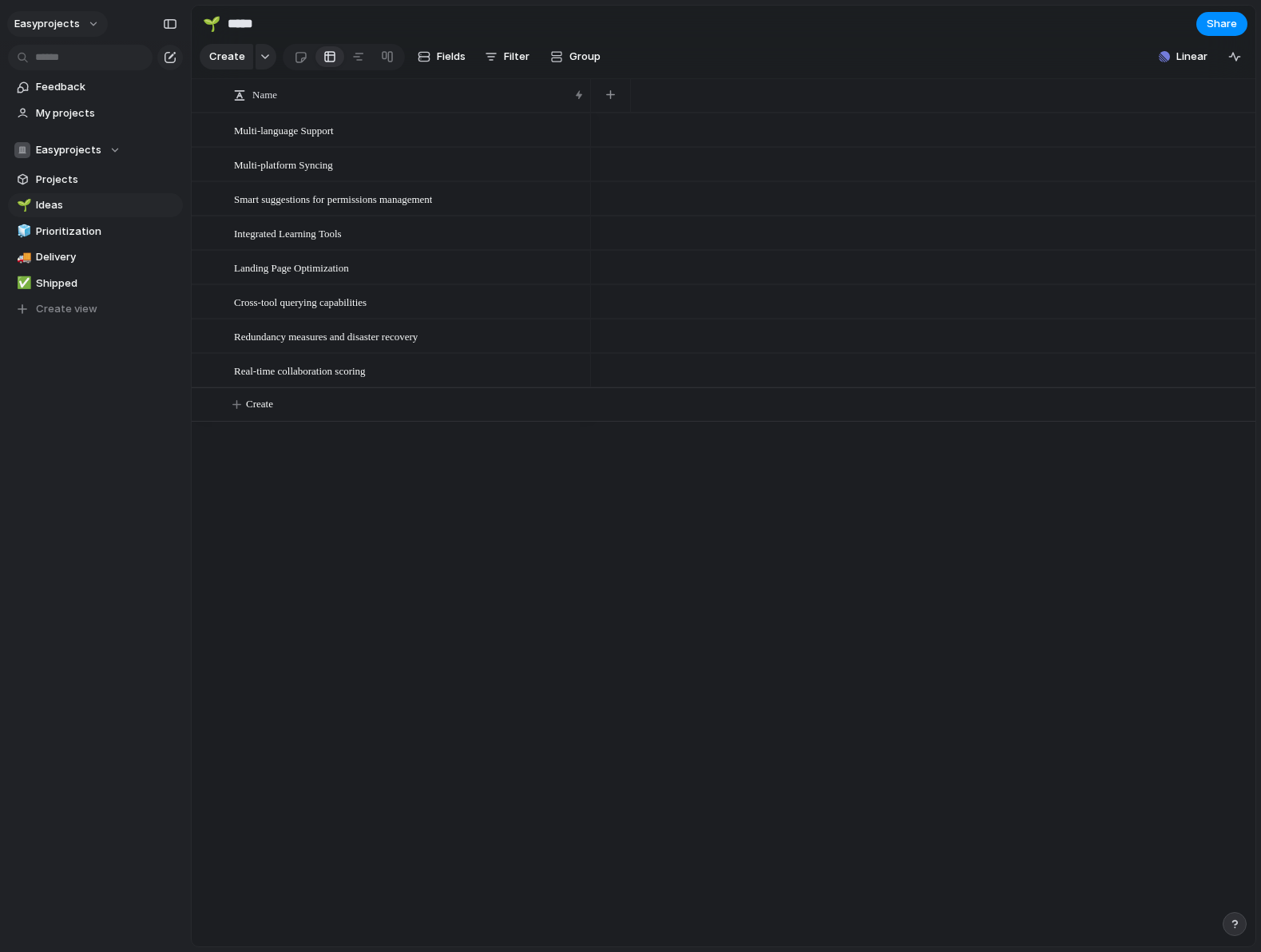
click at [83, 23] on button "easyprojects" at bounding box center [57, 24] width 100 height 25
click at [69, 55] on span "Settings" at bounding box center [59, 60] width 44 height 16
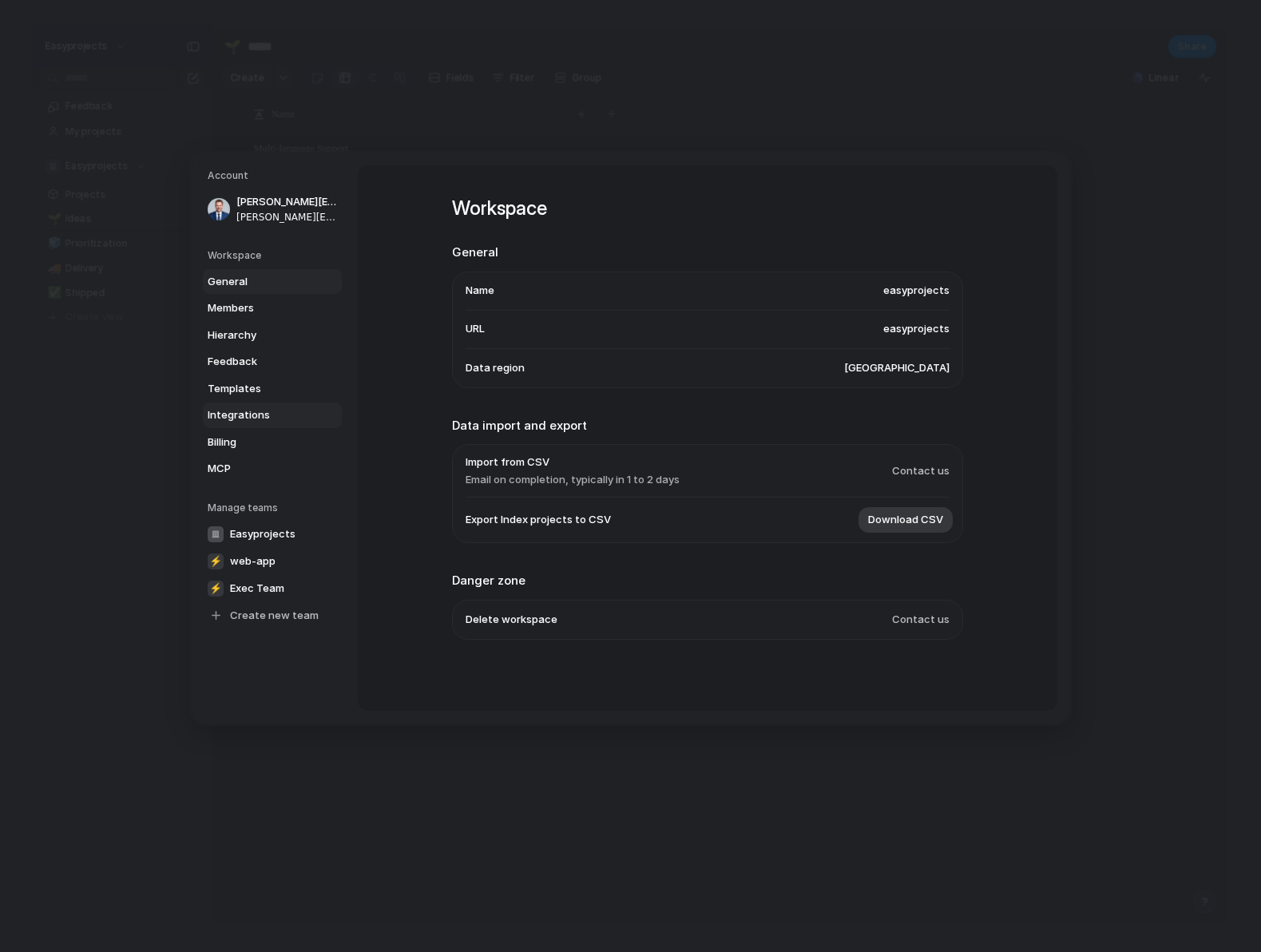
click at [251, 416] on span "Integrations" at bounding box center [258, 415] width 102 height 16
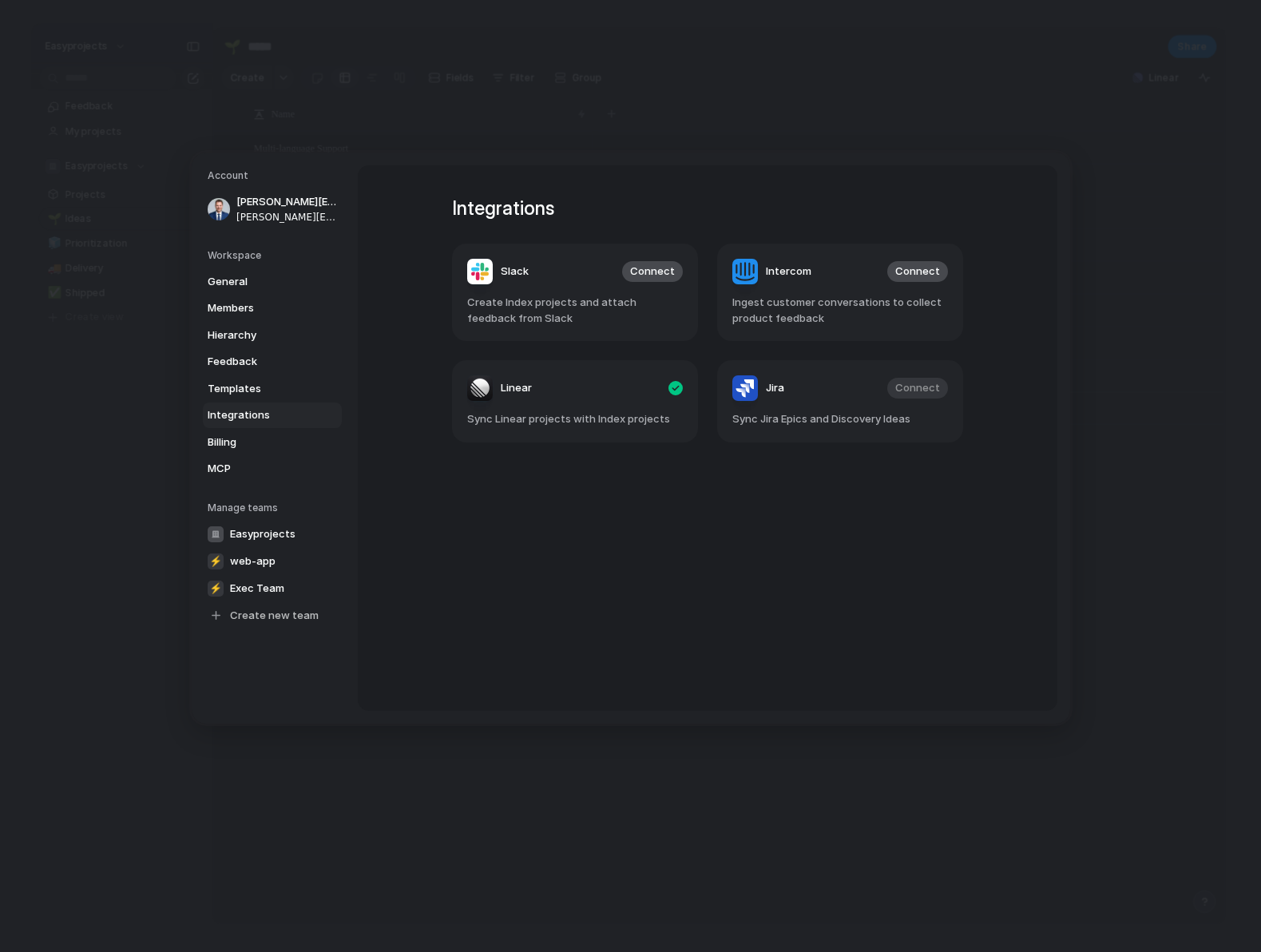
click at [440, 190] on div "Integrations Slack Connect Create Index projects and attach feedback from Slack…" at bounding box center [707, 438] width 569 height 546
drag, startPoint x: 431, startPoint y: 190, endPoint x: 903, endPoint y: 417, distance: 523.7
click at [896, 416] on div "Integrations Slack Connect Create Index projects and attach feedback from Slack…" at bounding box center [707, 438] width 569 height 546
click at [903, 417] on span "Sync Jira Epics and Discovery Ideas" at bounding box center [840, 419] width 216 height 16
